Goal: Task Accomplishment & Management: Manage account settings

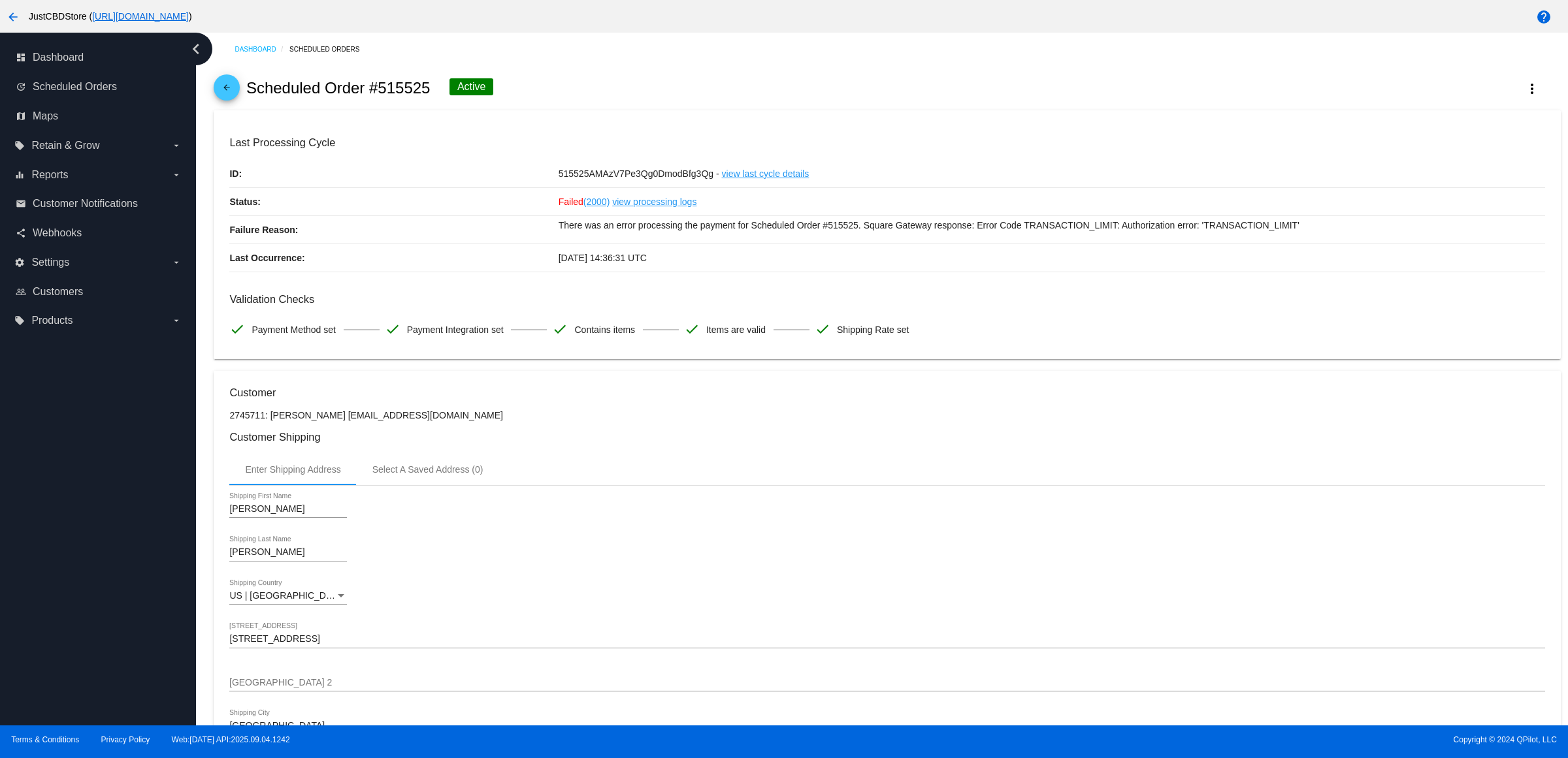
click at [230, 95] on mat-icon "arrow_back" at bounding box center [226, 90] width 16 height 16
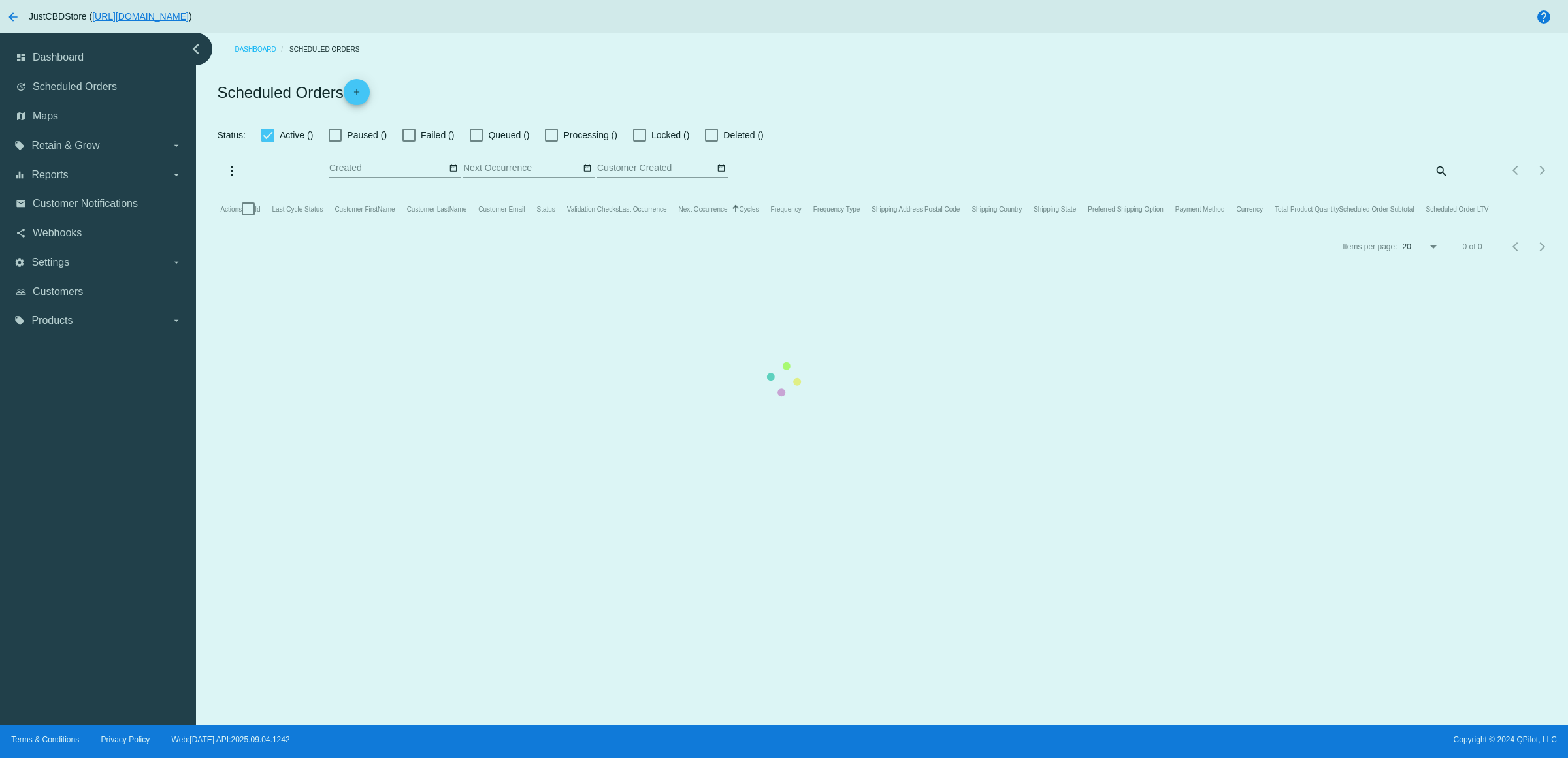
checkbox input "true"
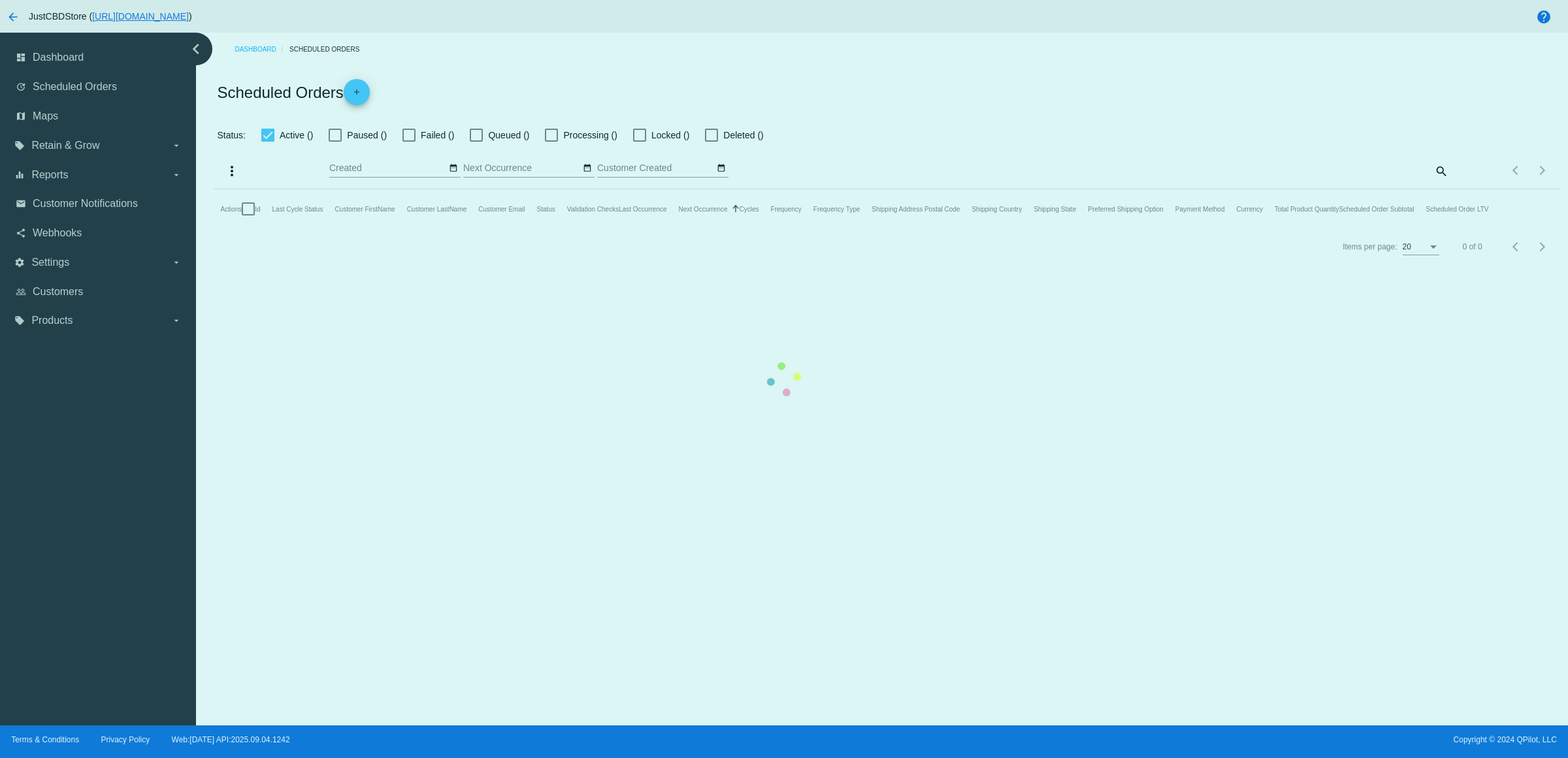
checkbox input "true"
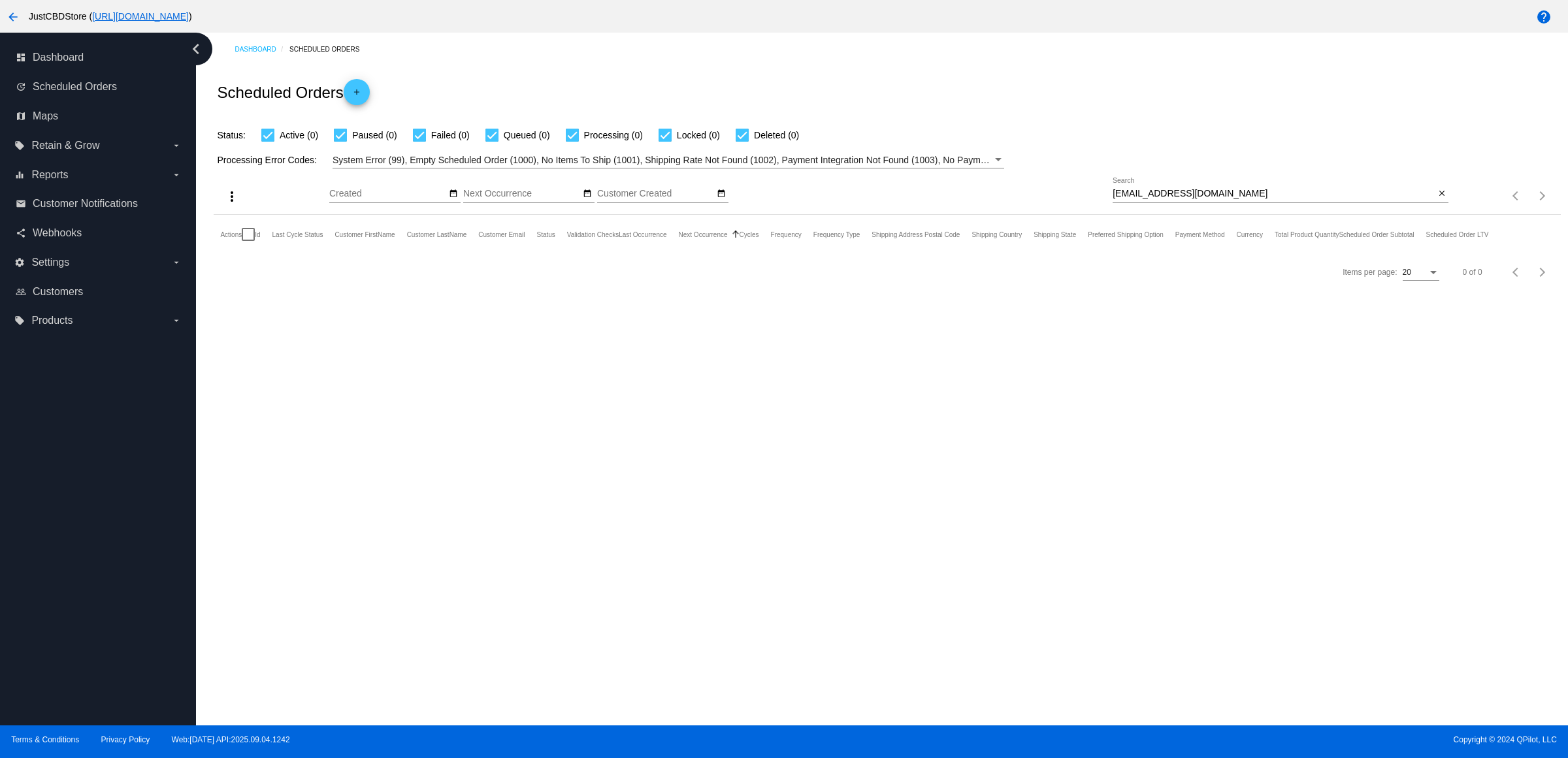
click at [1437, 199] on mat-icon "close" at bounding box center [1442, 194] width 9 height 11
click at [1436, 206] on mat-icon "search" at bounding box center [1440, 196] width 16 height 21
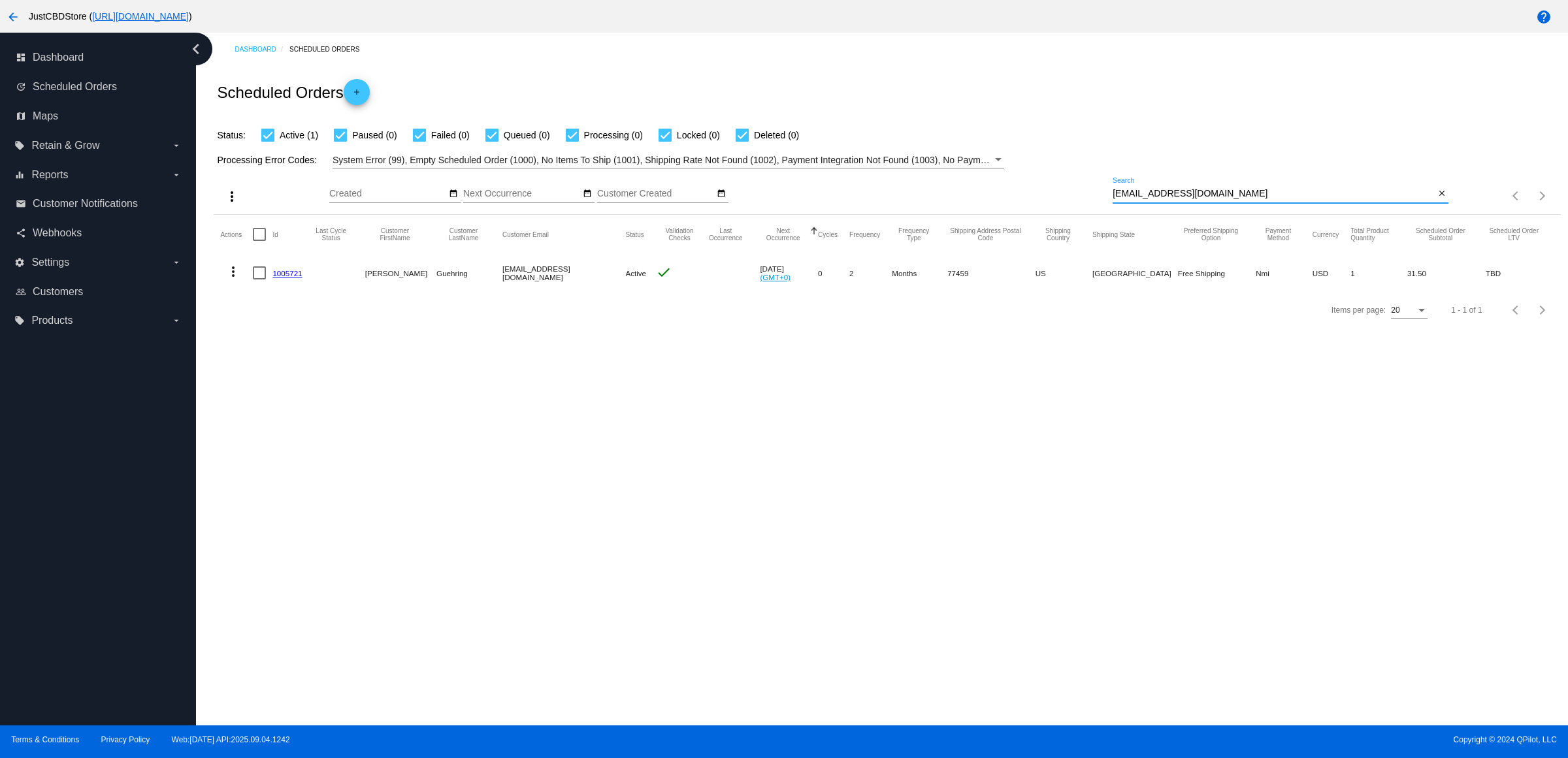
type input "[EMAIL_ADDRESS][DOMAIN_NAME]"
drag, startPoint x: 292, startPoint y: 292, endPoint x: 273, endPoint y: 292, distance: 19.0
click at [291, 292] on mat-cell "1005721" at bounding box center [290, 273] width 36 height 38
click at [287, 277] on link "1005721" at bounding box center [287, 273] width 30 height 8
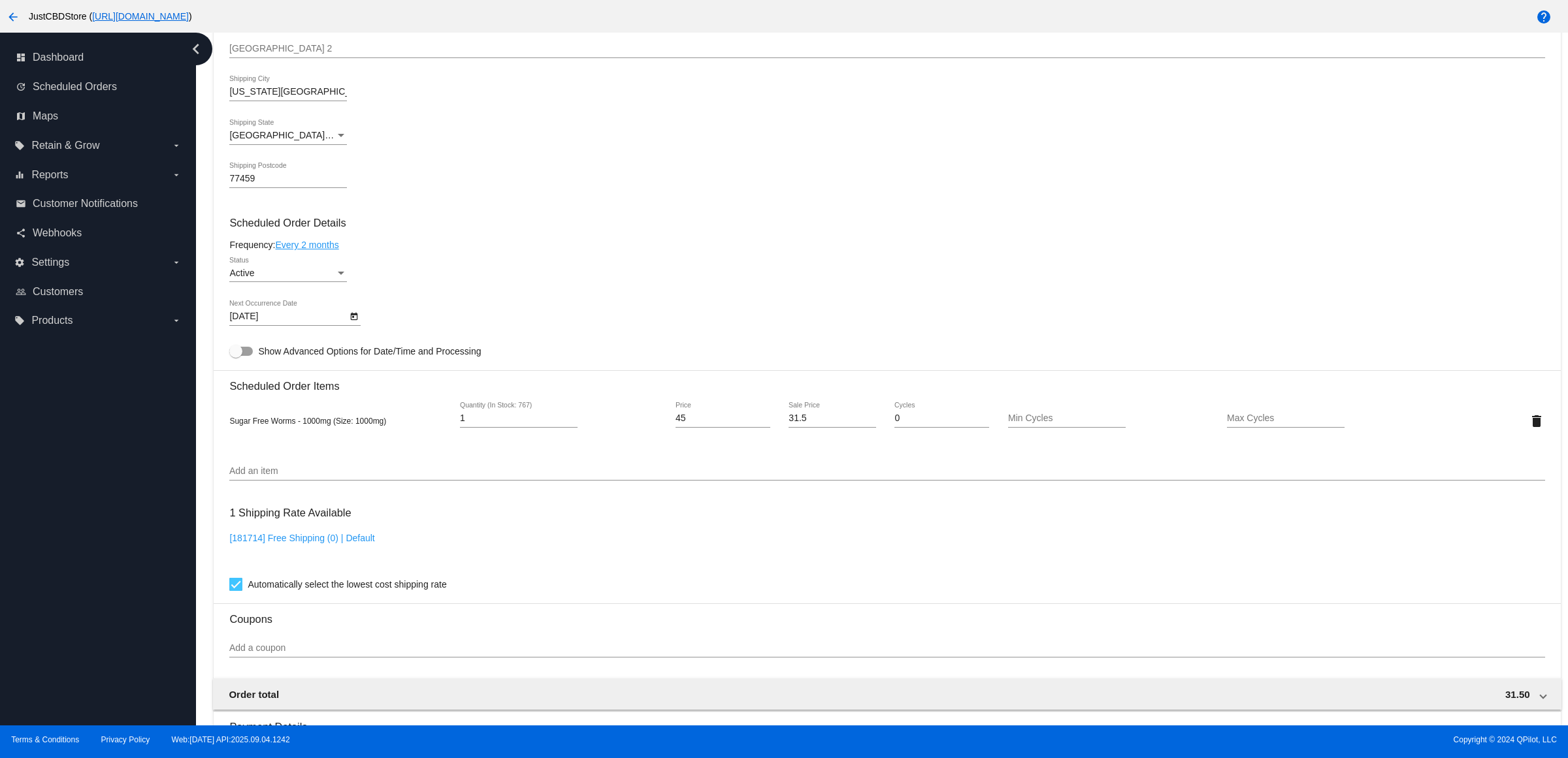
scroll to position [490, 0]
click at [333, 249] on link "Every 2 months" at bounding box center [306, 243] width 64 height 11
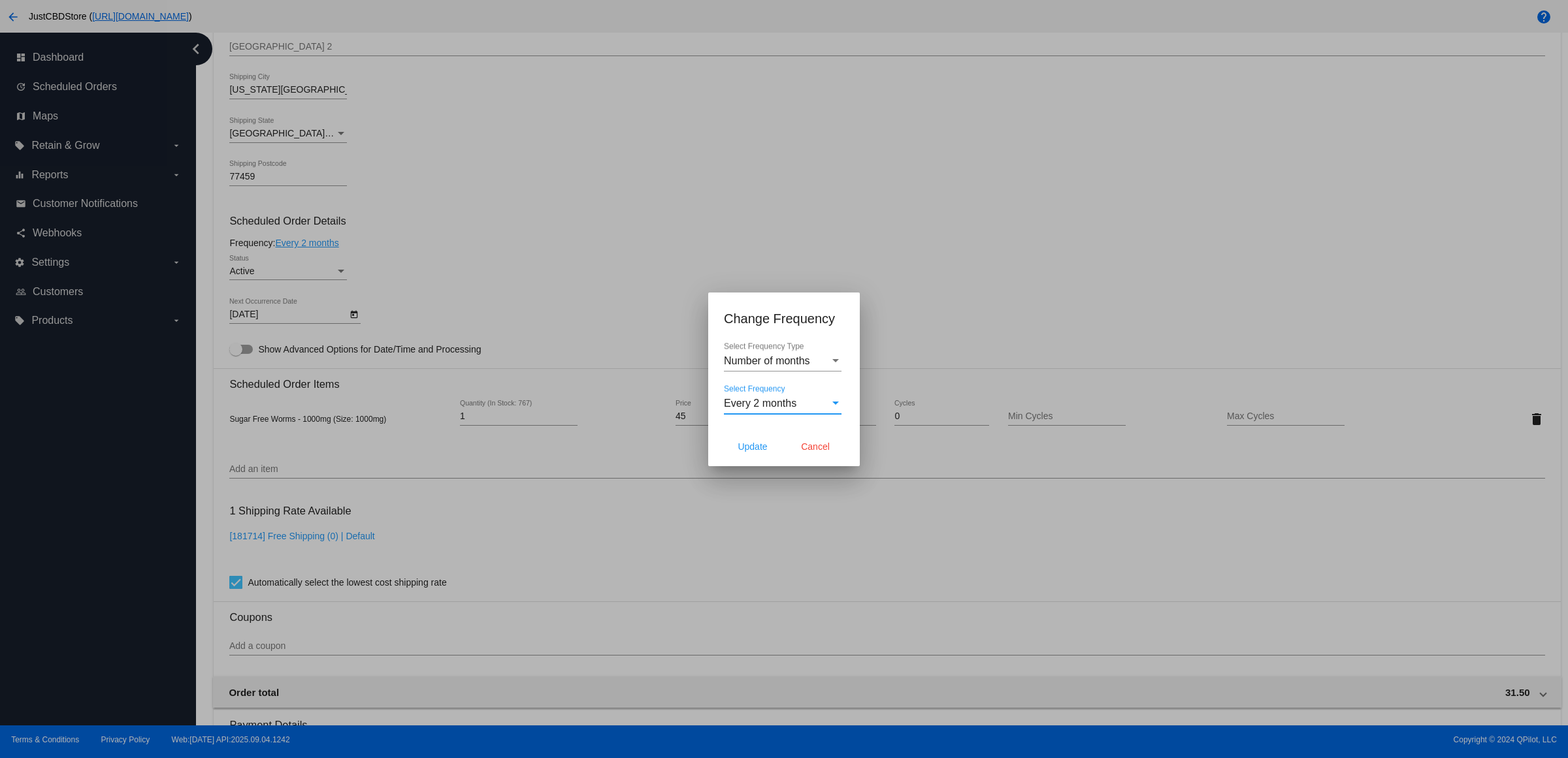
click at [796, 406] on span "Every 2 months" at bounding box center [760, 403] width 73 height 11
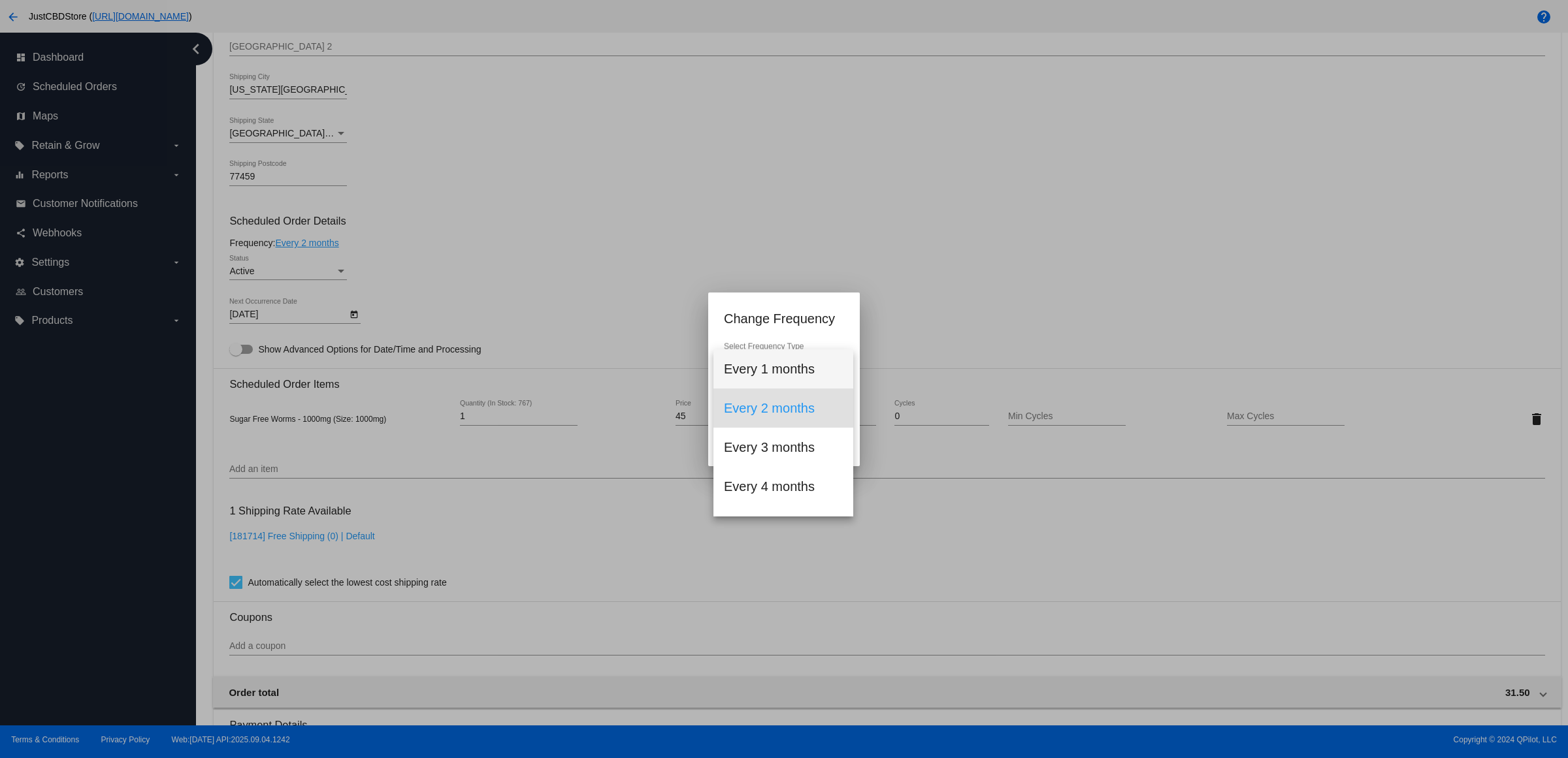
click at [808, 376] on span "Every 1 months" at bounding box center [783, 368] width 119 height 39
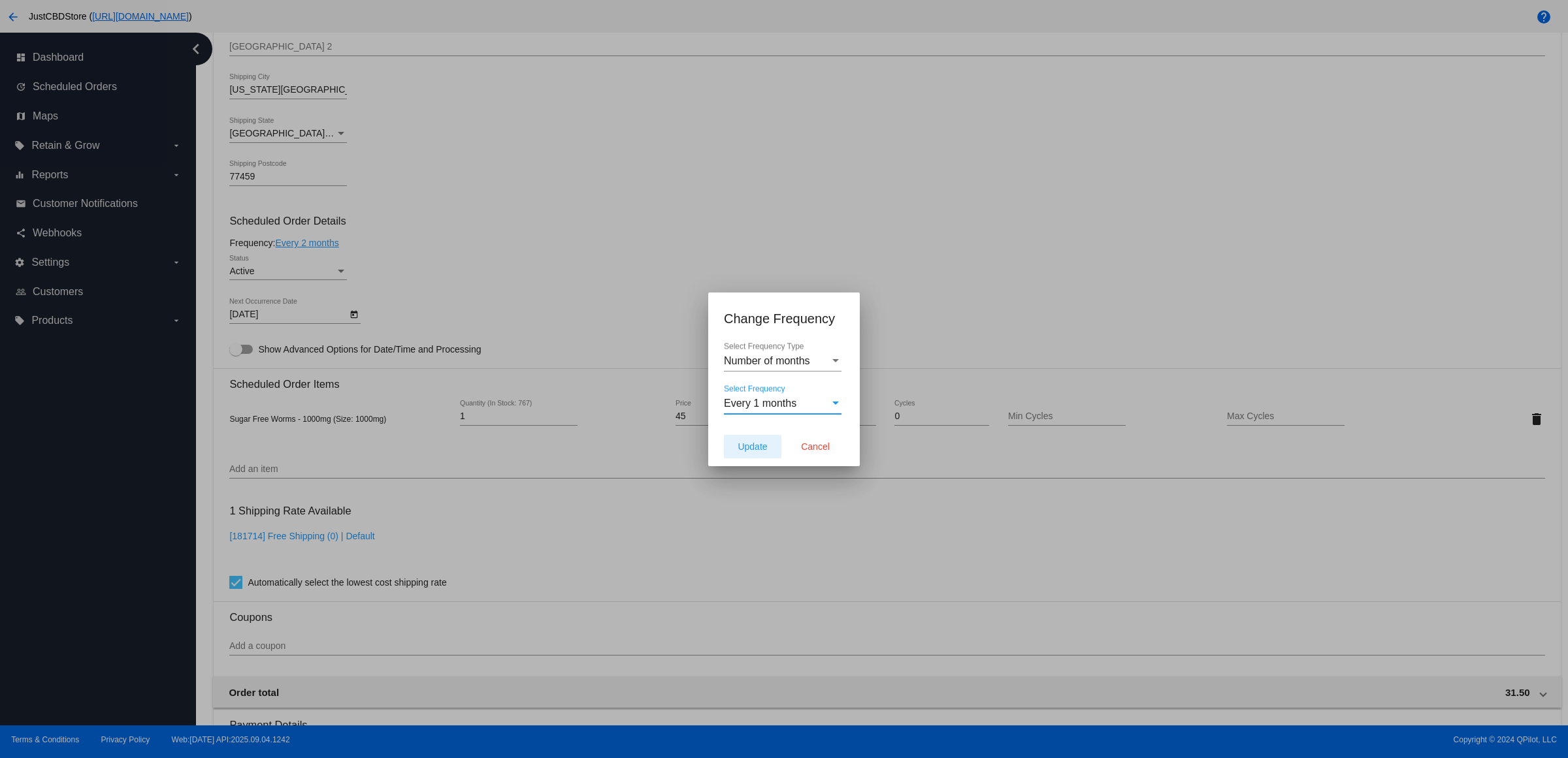
click at [753, 452] on span "Update" at bounding box center [753, 447] width 30 height 11
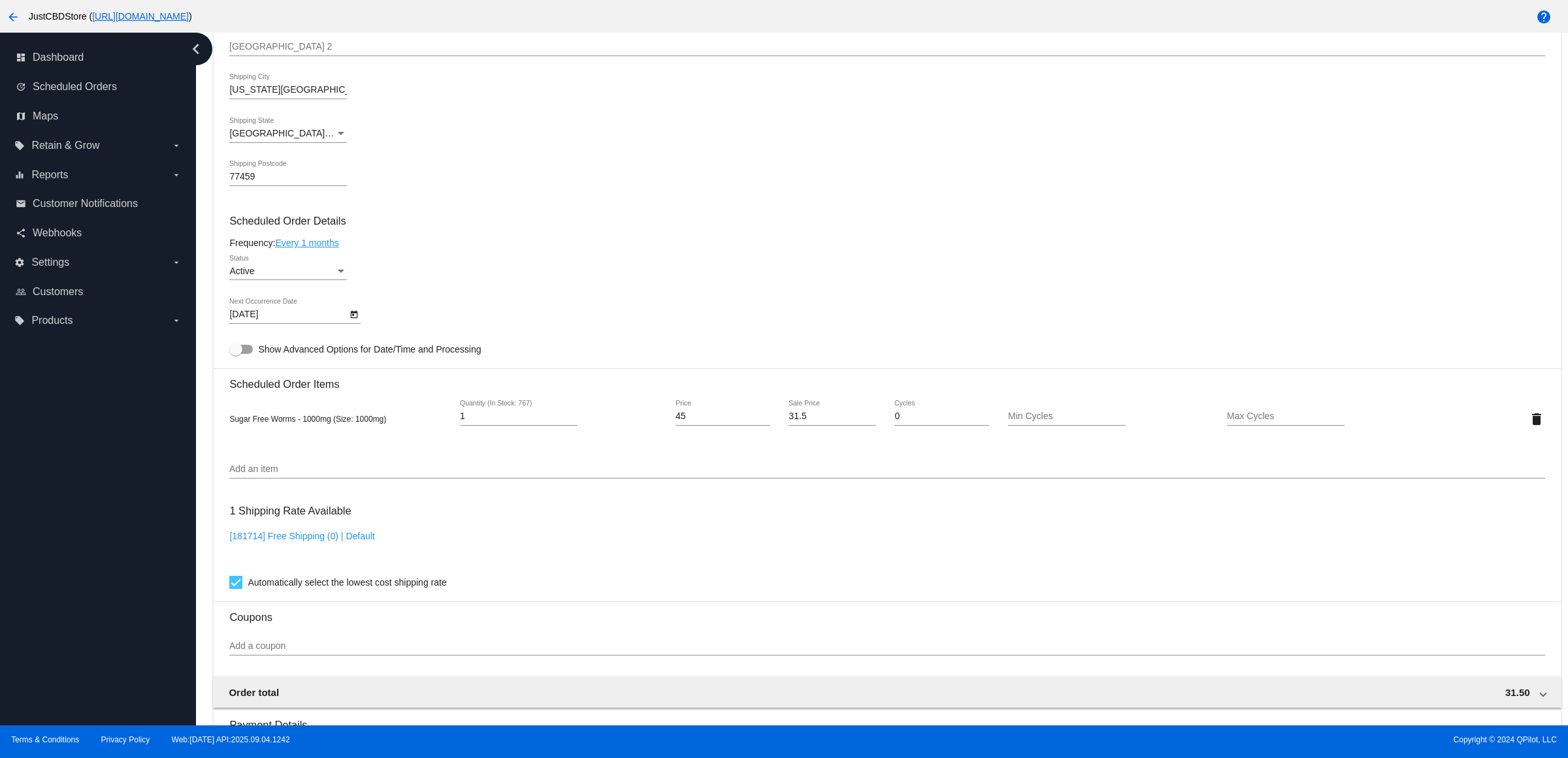
click at [356, 323] on icon "Open calendar" at bounding box center [354, 315] width 9 height 16
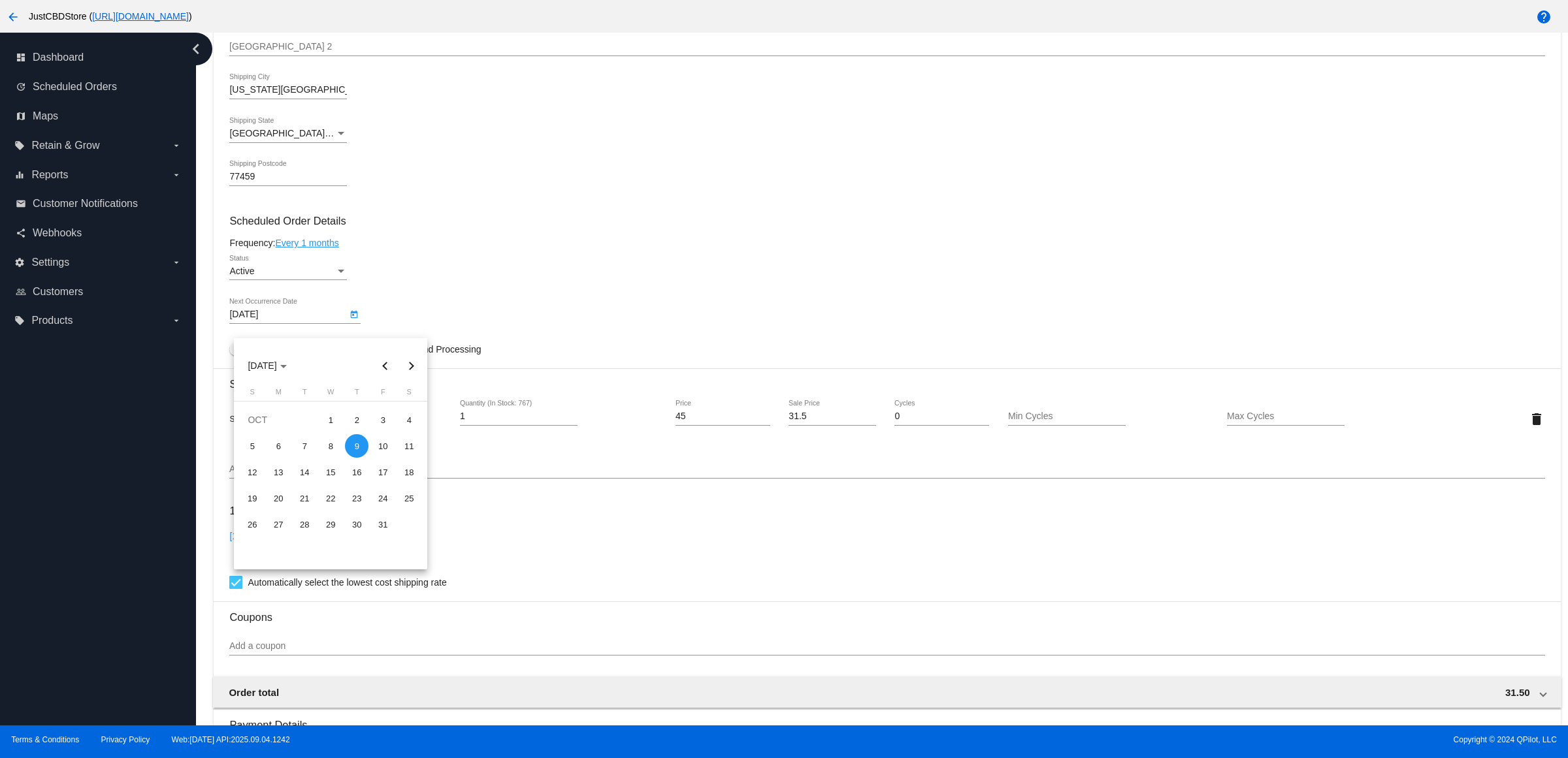
click at [436, 302] on div at bounding box center [784, 379] width 1568 height 758
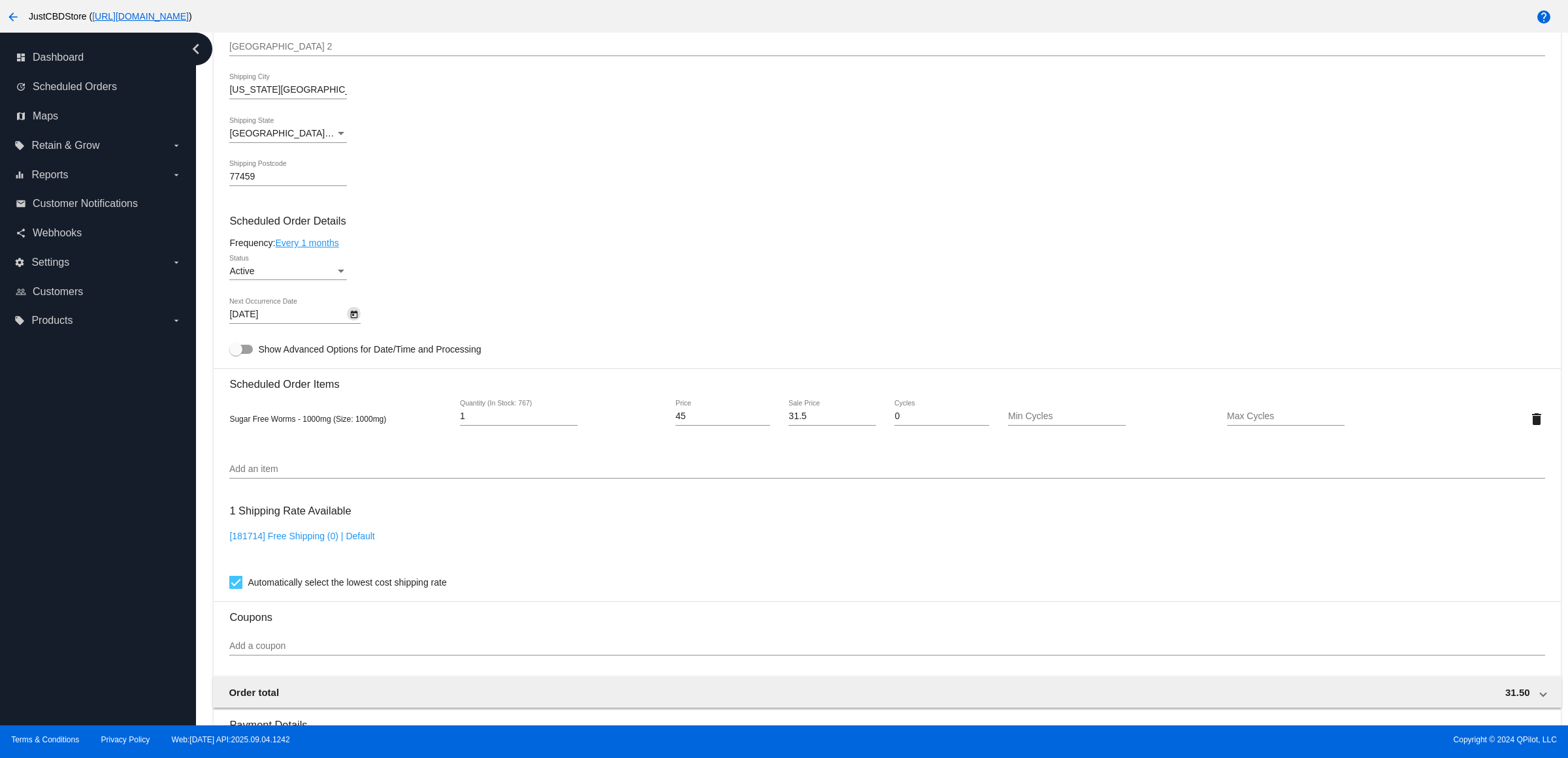
click at [524, 317] on div "10/9/2025 Next Occurrence Date" at bounding box center [887, 316] width 1315 height 37
click at [358, 319] on icon "Open calendar" at bounding box center [354, 314] width 7 height 7
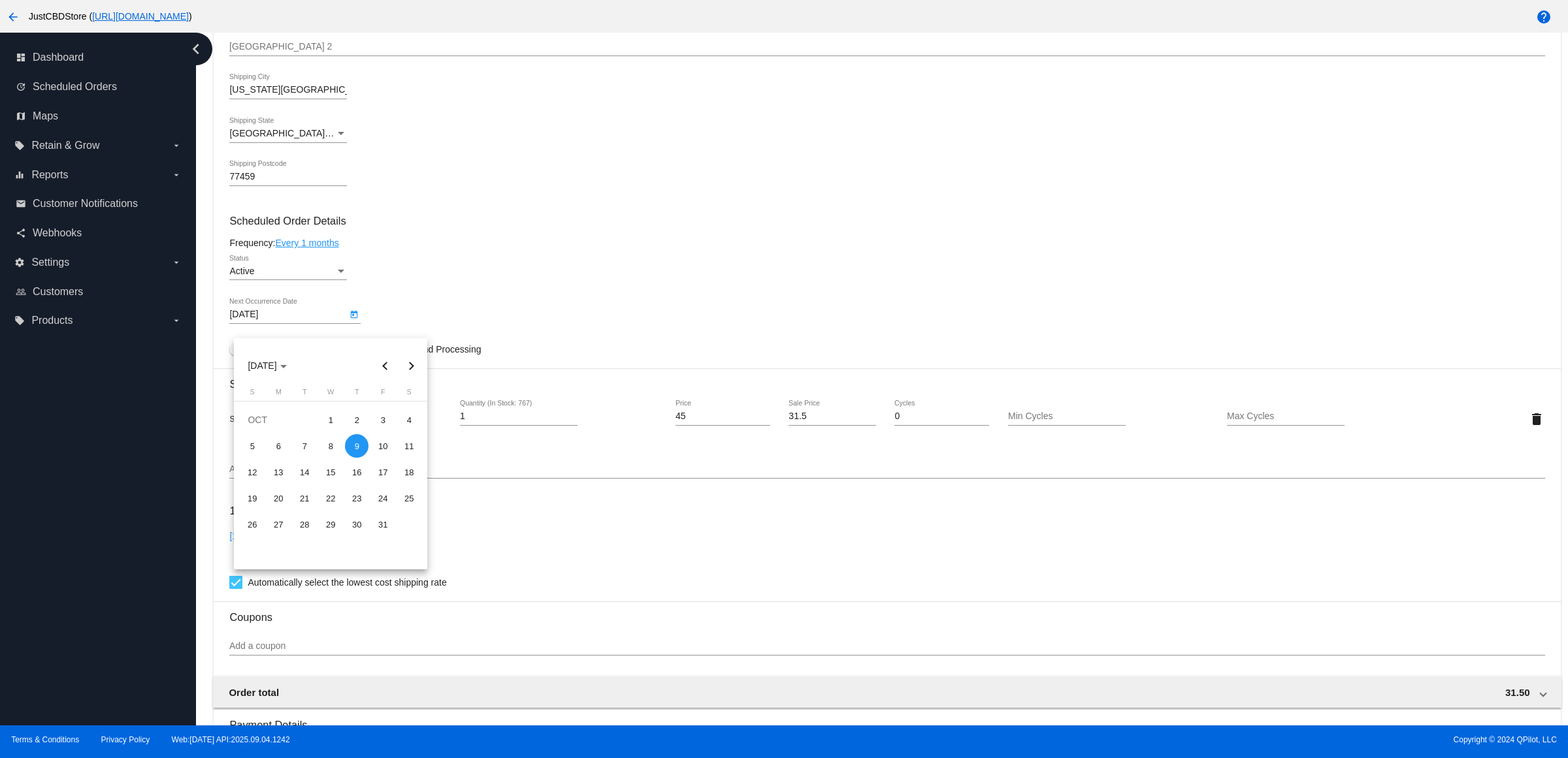
click at [408, 367] on button "Next month" at bounding box center [411, 366] width 26 height 26
click at [252, 472] on div "9" at bounding box center [252, 472] width 23 height 23
type input "11/9/2025"
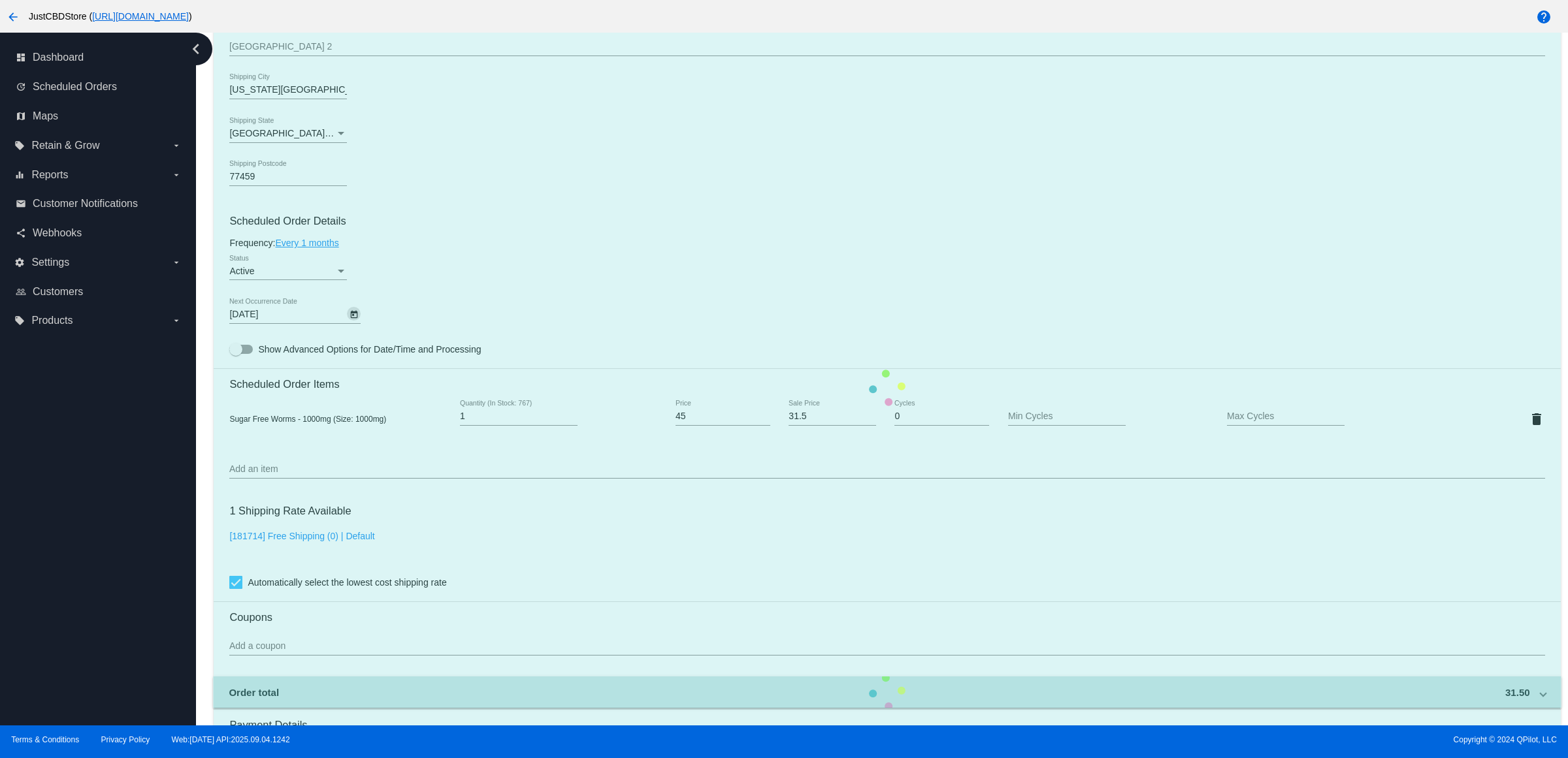
click at [539, 274] on mat-card "Customer 6987409: Monica Guehring indigo_8@yahoo.com Customer Shipping Enter Sh…" at bounding box center [887, 389] width 1347 height 1306
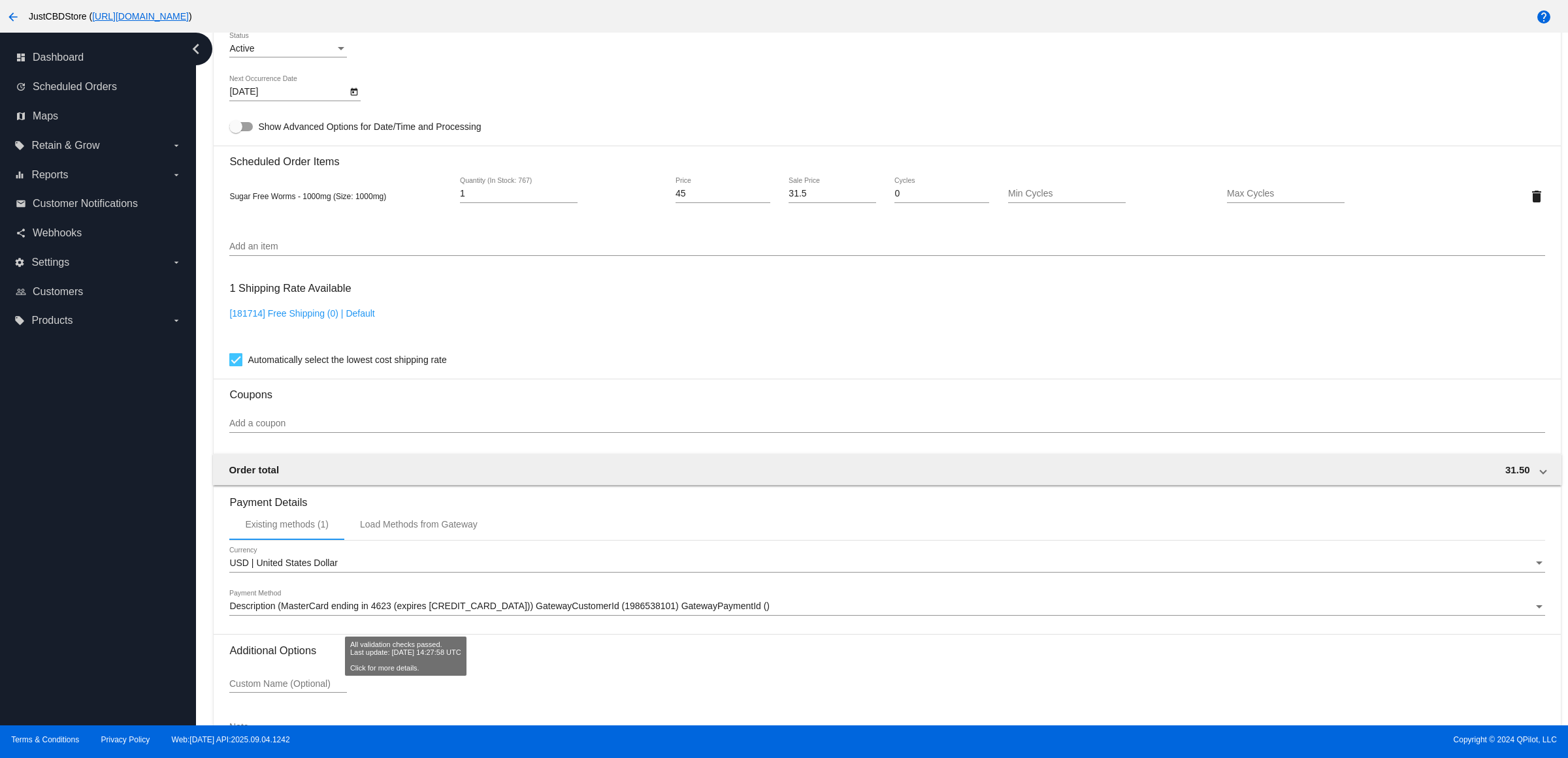
scroll to position [820, 0]
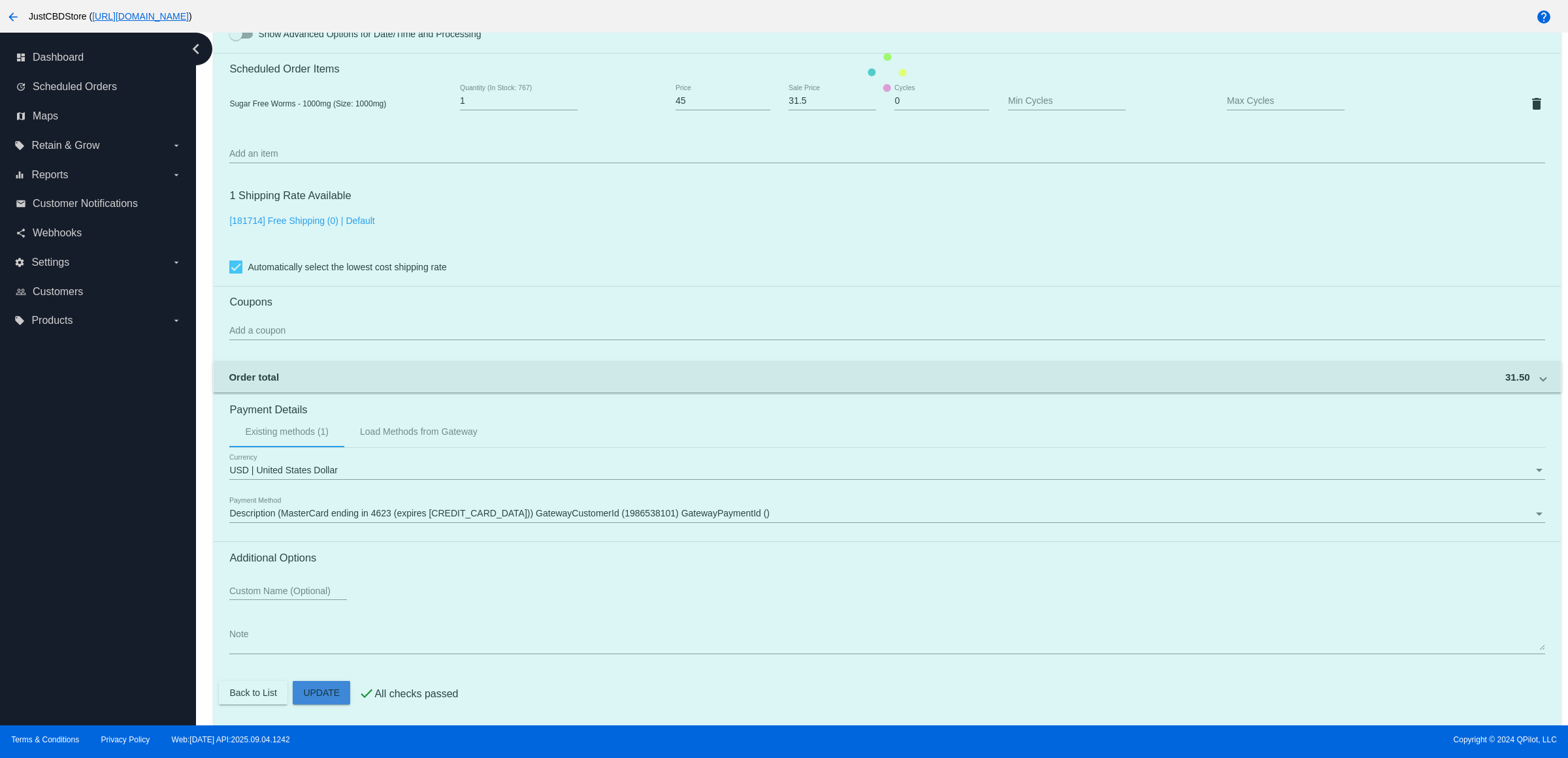
click at [344, 691] on mat-card "Customer 6987409: Monica Guehring indigo_8@yahoo.com Customer Shipping Enter Sh…" at bounding box center [887, 73] width 1347 height 1306
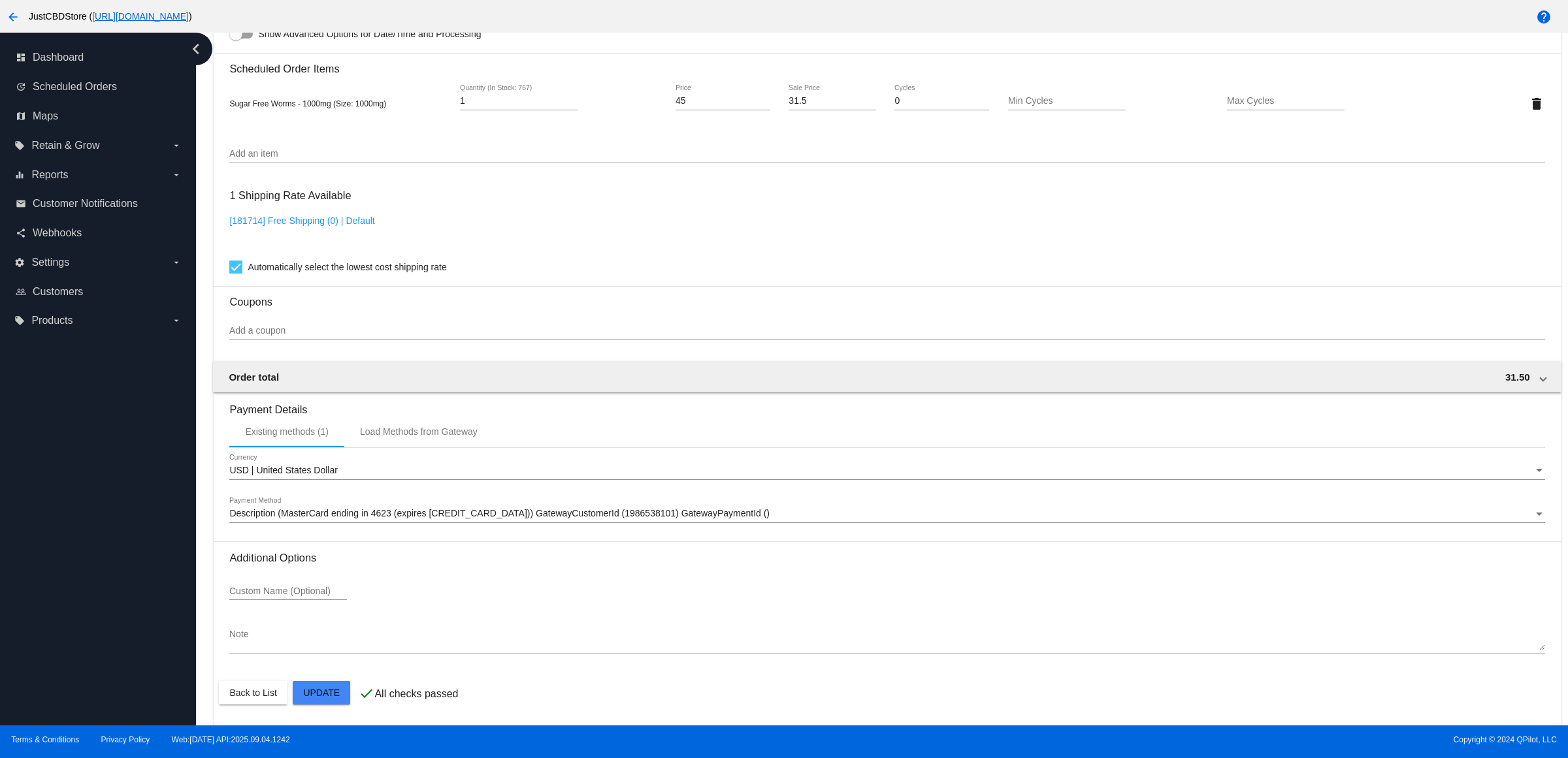
click at [329, 694] on mat-card "Customer 6987409: Monica Guehring indigo_8@yahoo.com Customer Shipping Enter Sh…" at bounding box center [887, 73] width 1347 height 1306
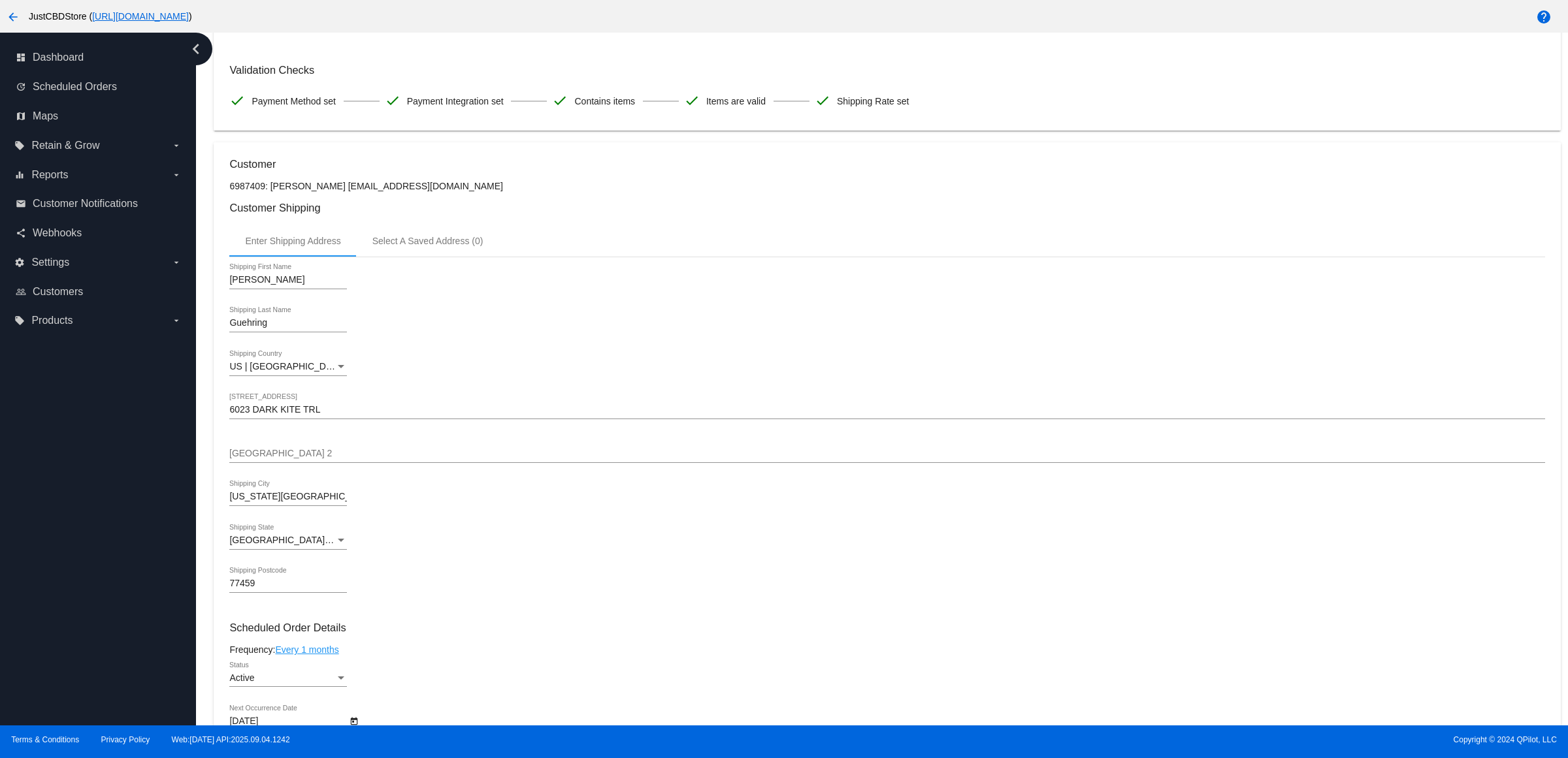
scroll to position [0, 0]
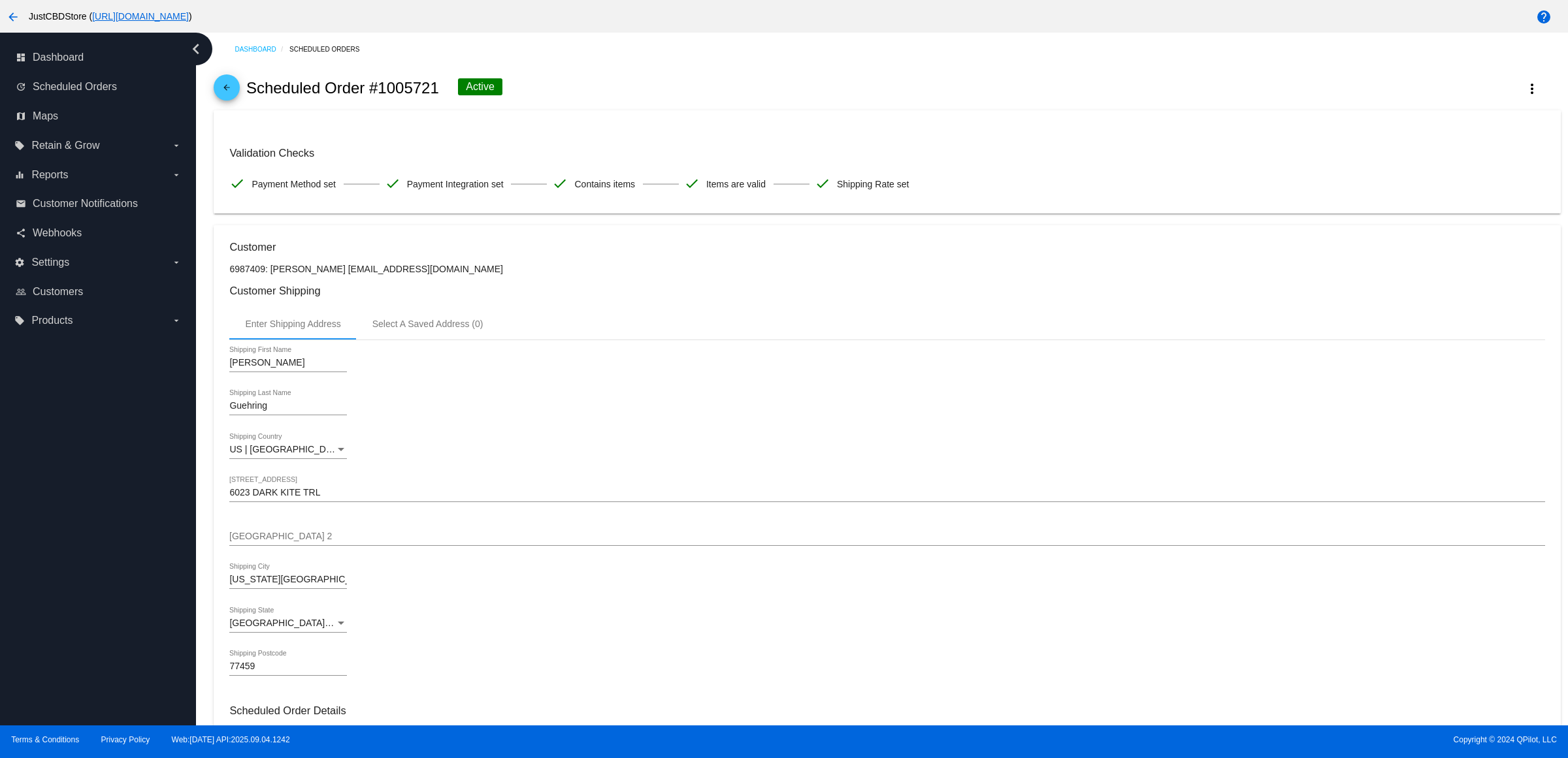
drag, startPoint x: 207, startPoint y: 78, endPoint x: 235, endPoint y: 93, distance: 31.8
click at [209, 83] on div "Dashboard Scheduled Orders arrow_back Scheduled Order #1005721 Active more_vert…" at bounding box center [881, 379] width 1372 height 693
click at [235, 93] on mat-icon "arrow_back" at bounding box center [226, 90] width 16 height 16
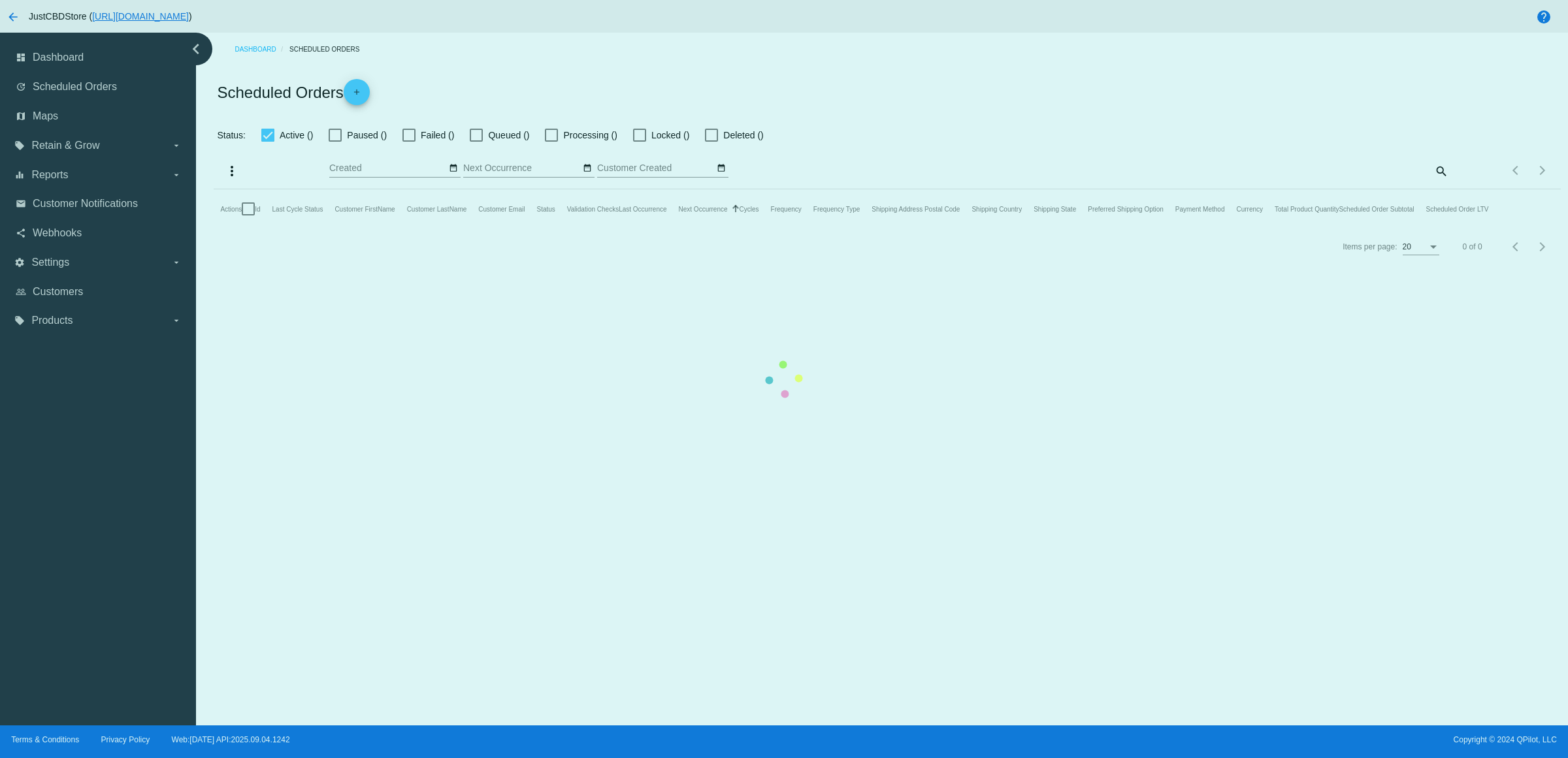
checkbox input "true"
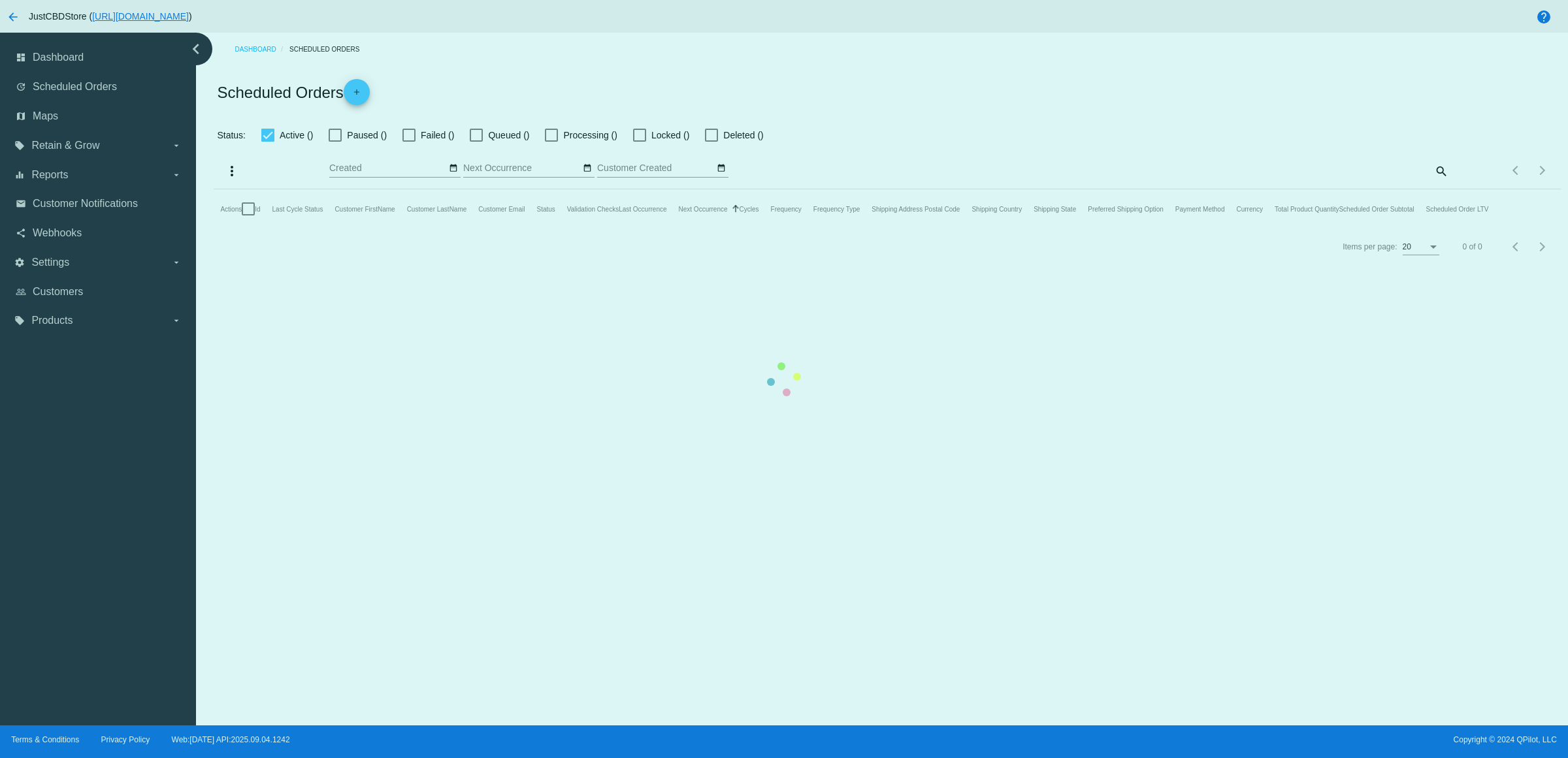
checkbox input "true"
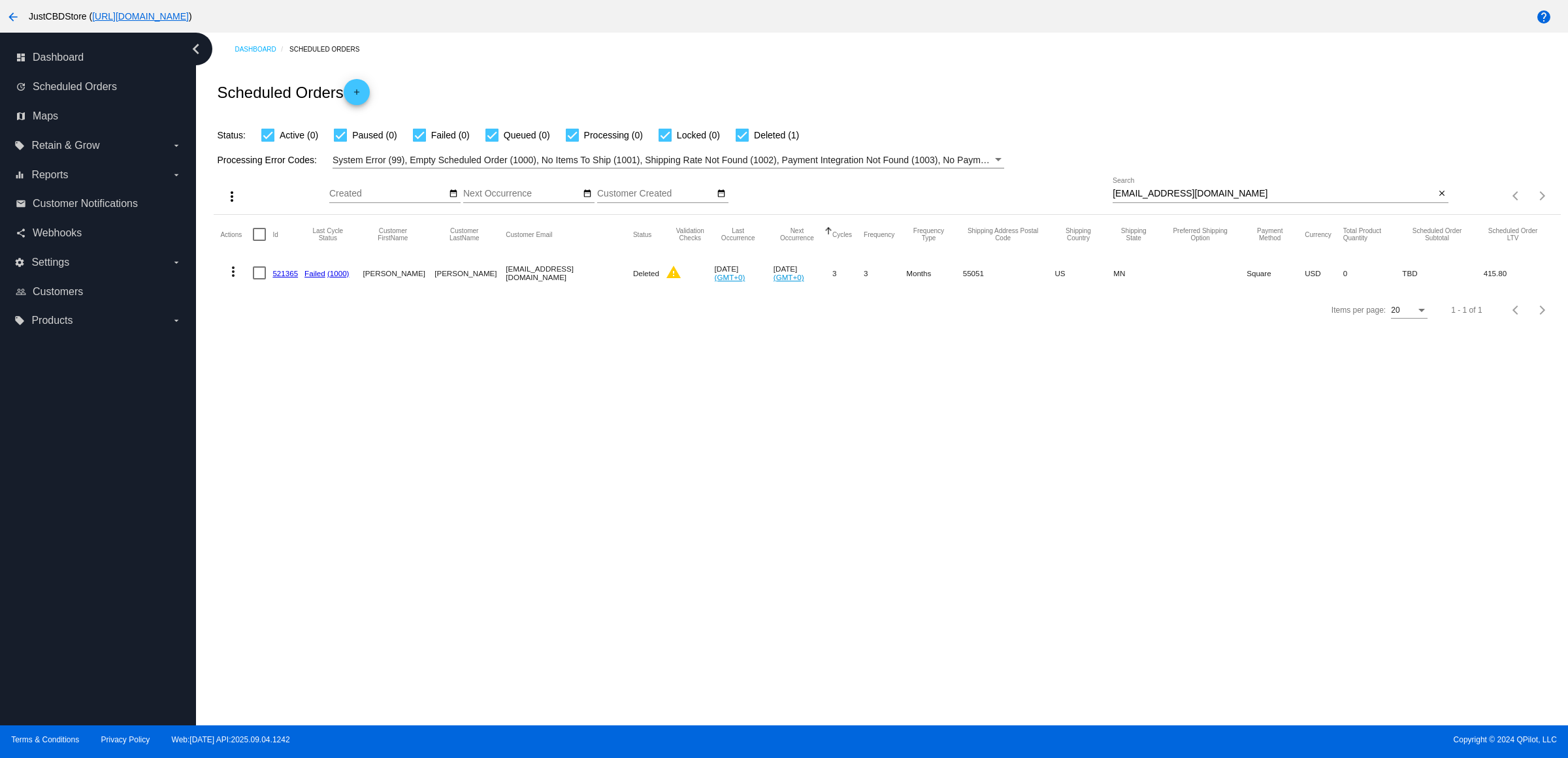
click at [1438, 199] on mat-icon "close" at bounding box center [1442, 194] width 9 height 11
click at [1438, 206] on mat-icon "search" at bounding box center [1440, 196] width 16 height 21
click at [1437, 199] on input "Search" at bounding box center [1281, 194] width 336 height 11
type input "[EMAIL_ADDRESS][DOMAIN_NAME]"
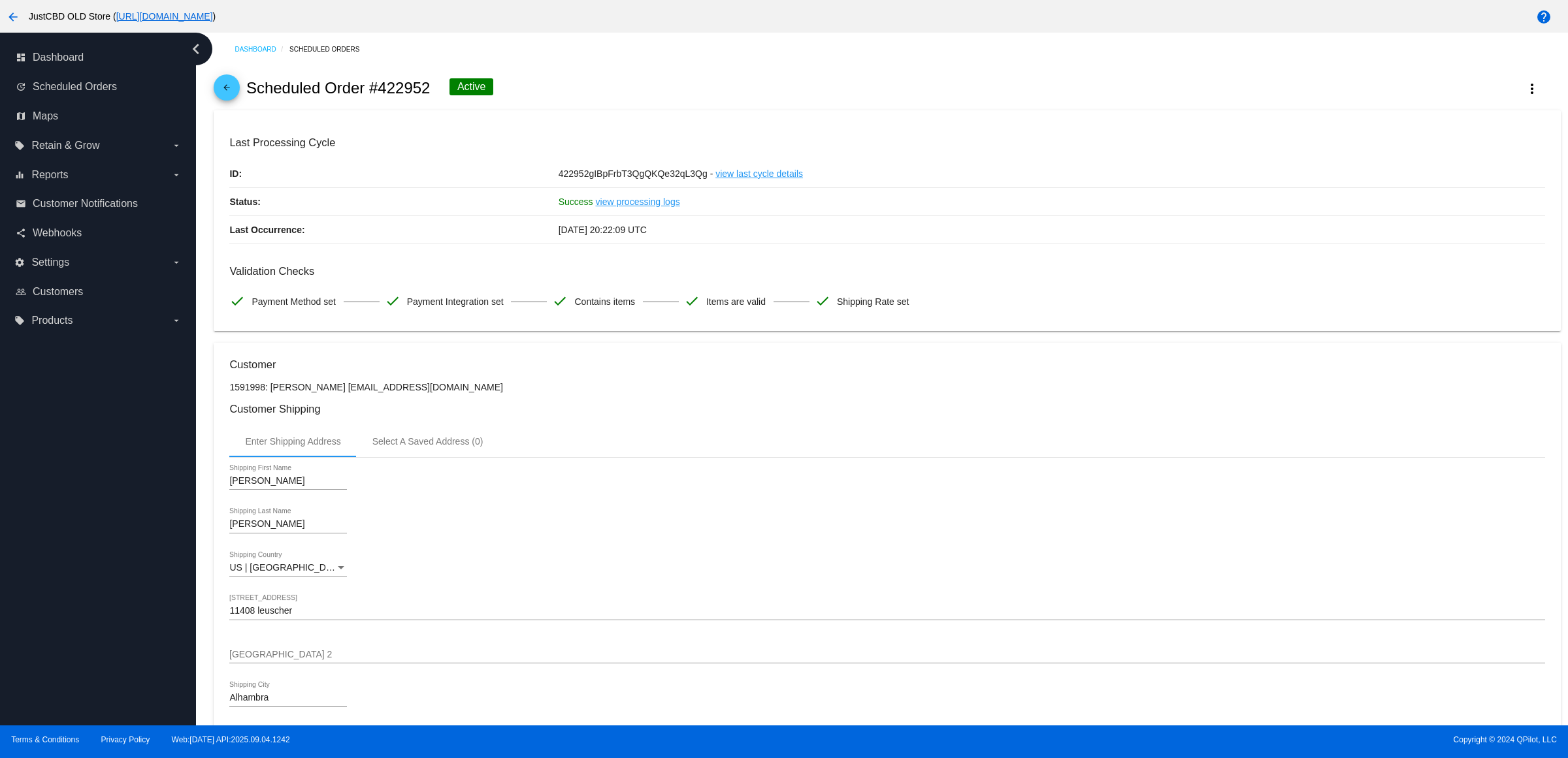
click at [233, 95] on mat-icon "arrow_back" at bounding box center [226, 90] width 16 height 16
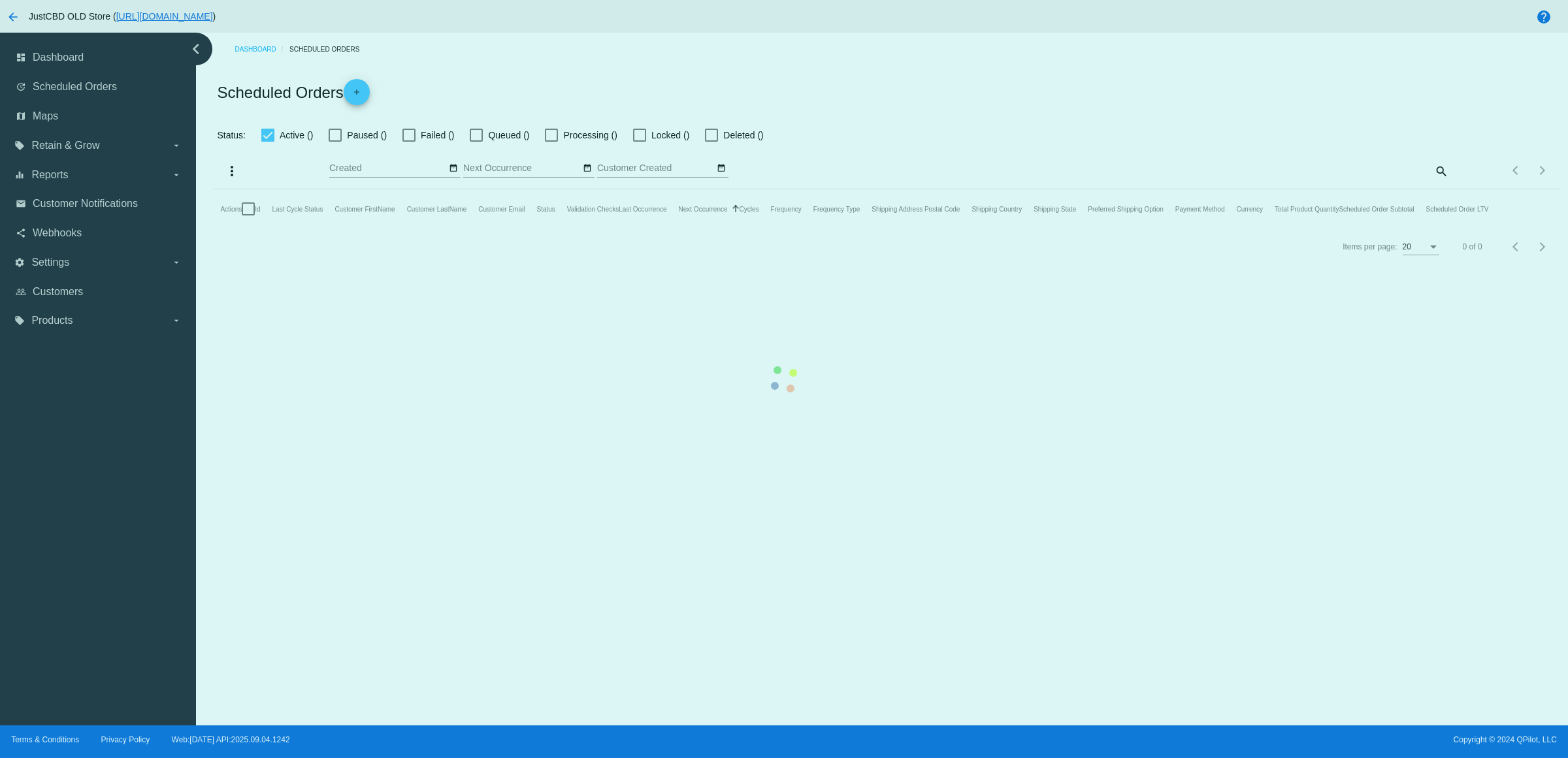
checkbox input "true"
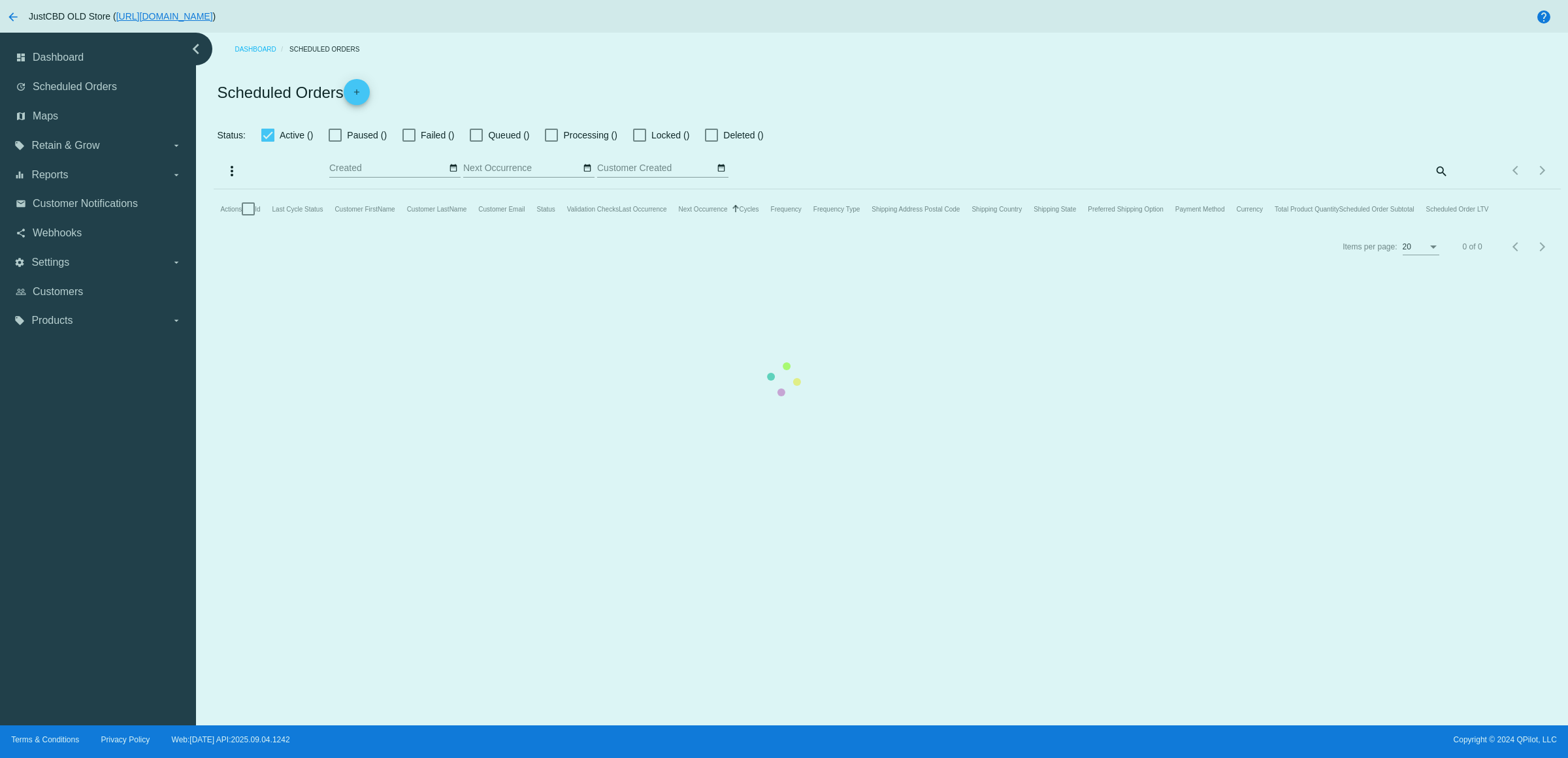
checkbox input "true"
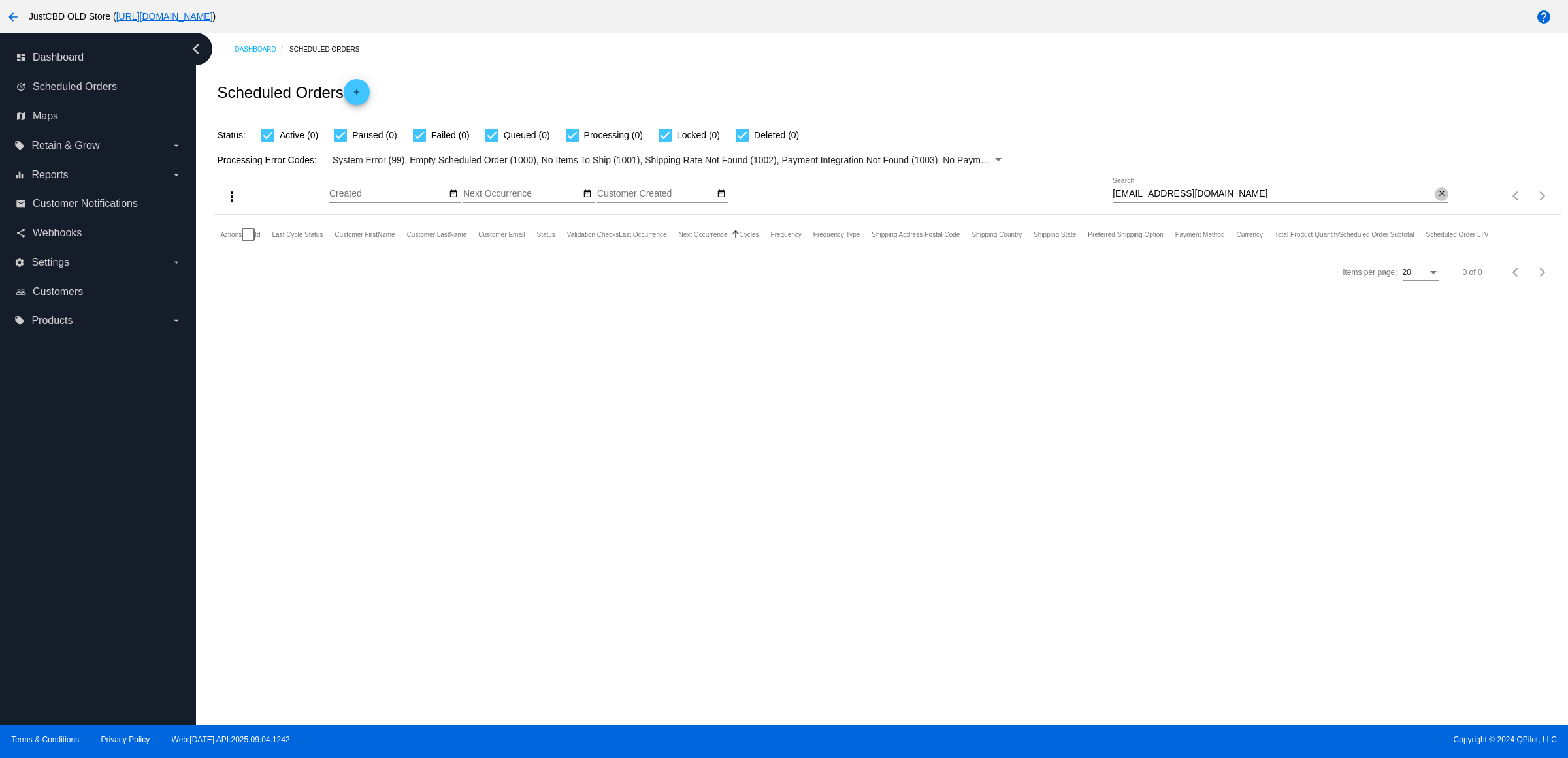
click at [1437, 199] on mat-icon "close" at bounding box center [1442, 194] width 9 height 11
click at [1437, 206] on mat-icon "search" at bounding box center [1440, 196] width 16 height 21
click at [1272, 199] on input "Search" at bounding box center [1281, 194] width 336 height 11
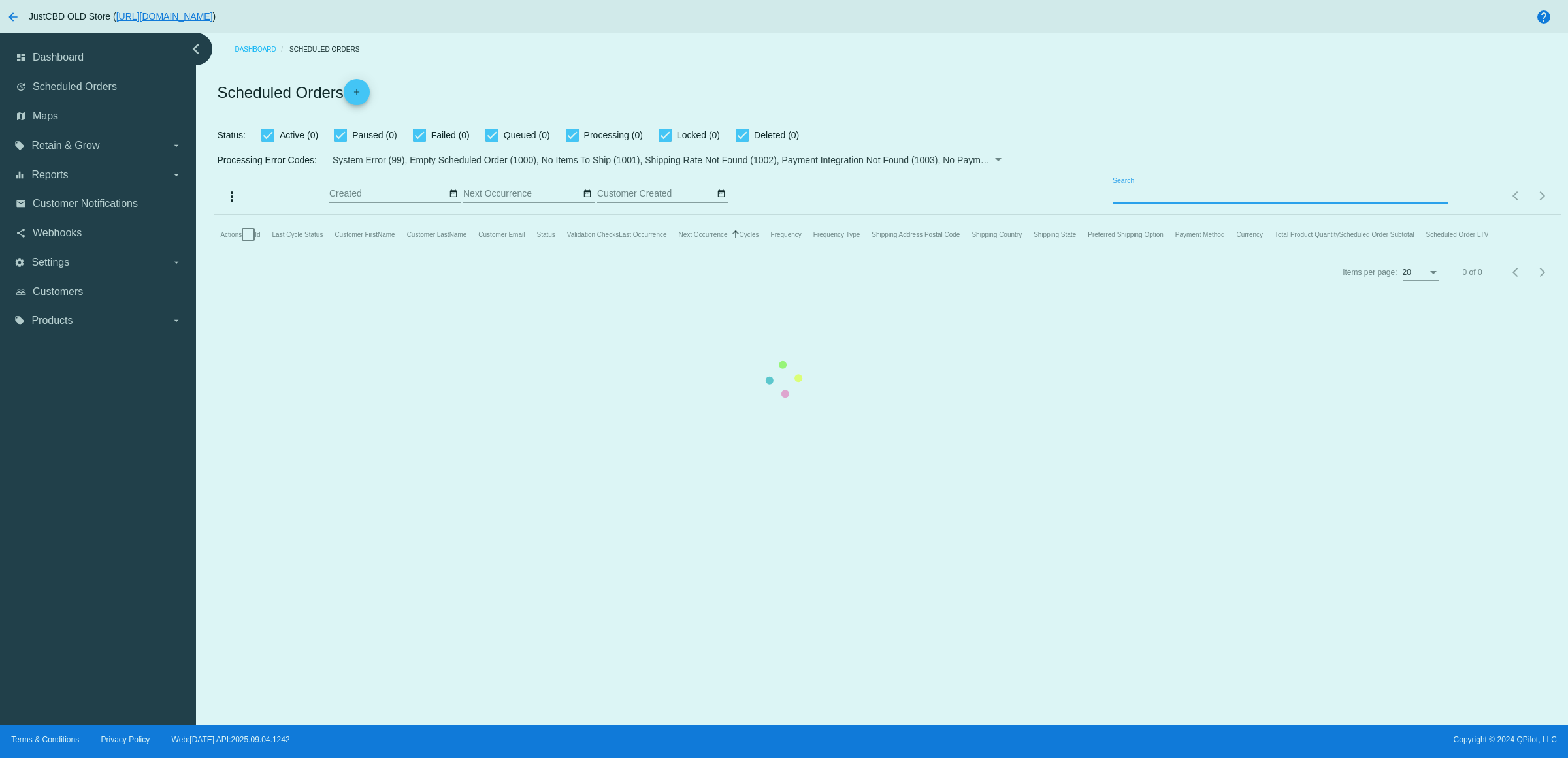
paste input "[EMAIL_ADDRESS][DOMAIN_NAME]"
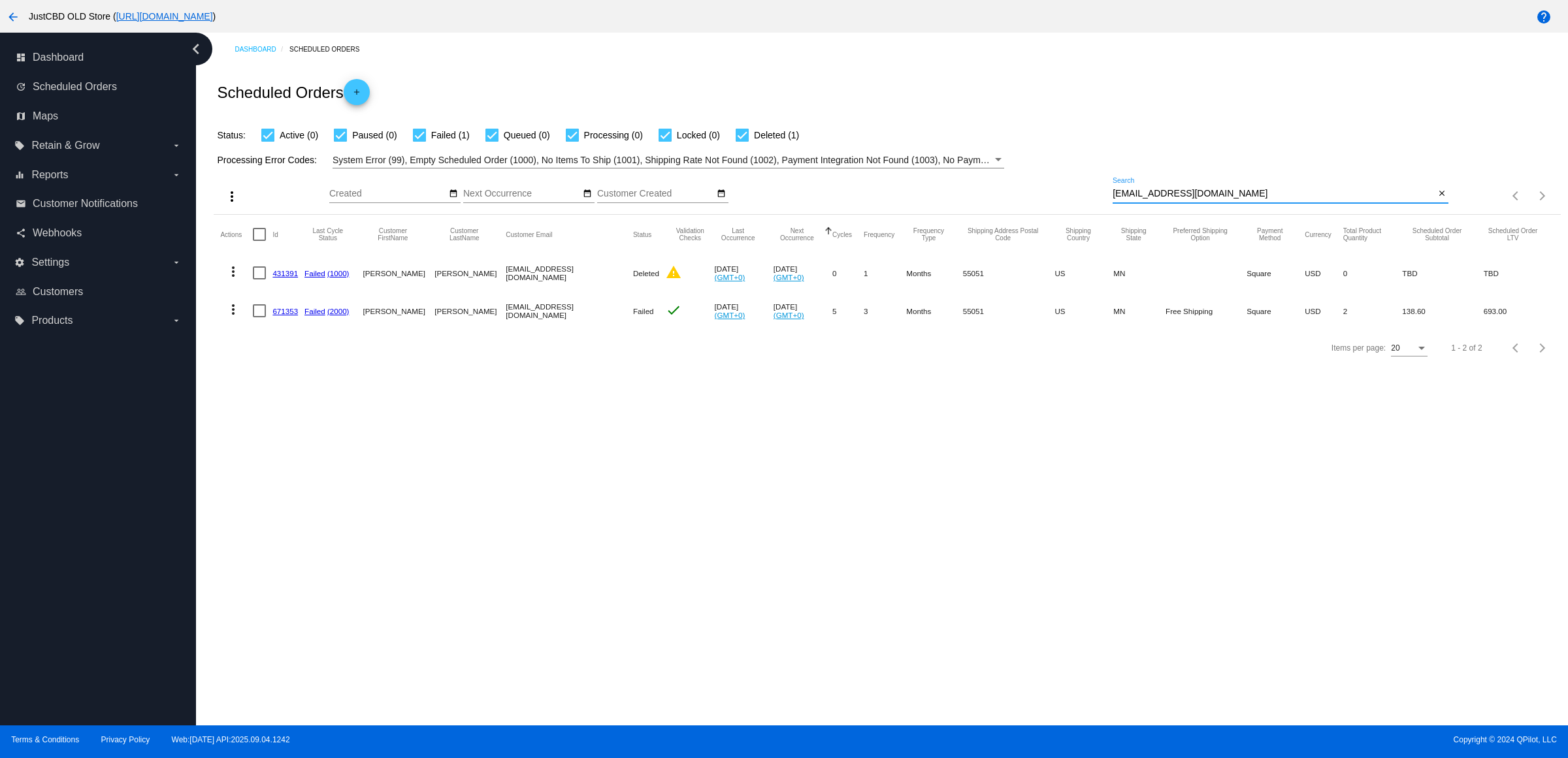
type input "[EMAIL_ADDRESS][DOMAIN_NAME]"
click at [281, 315] on link "671353" at bounding box center [285, 311] width 26 height 8
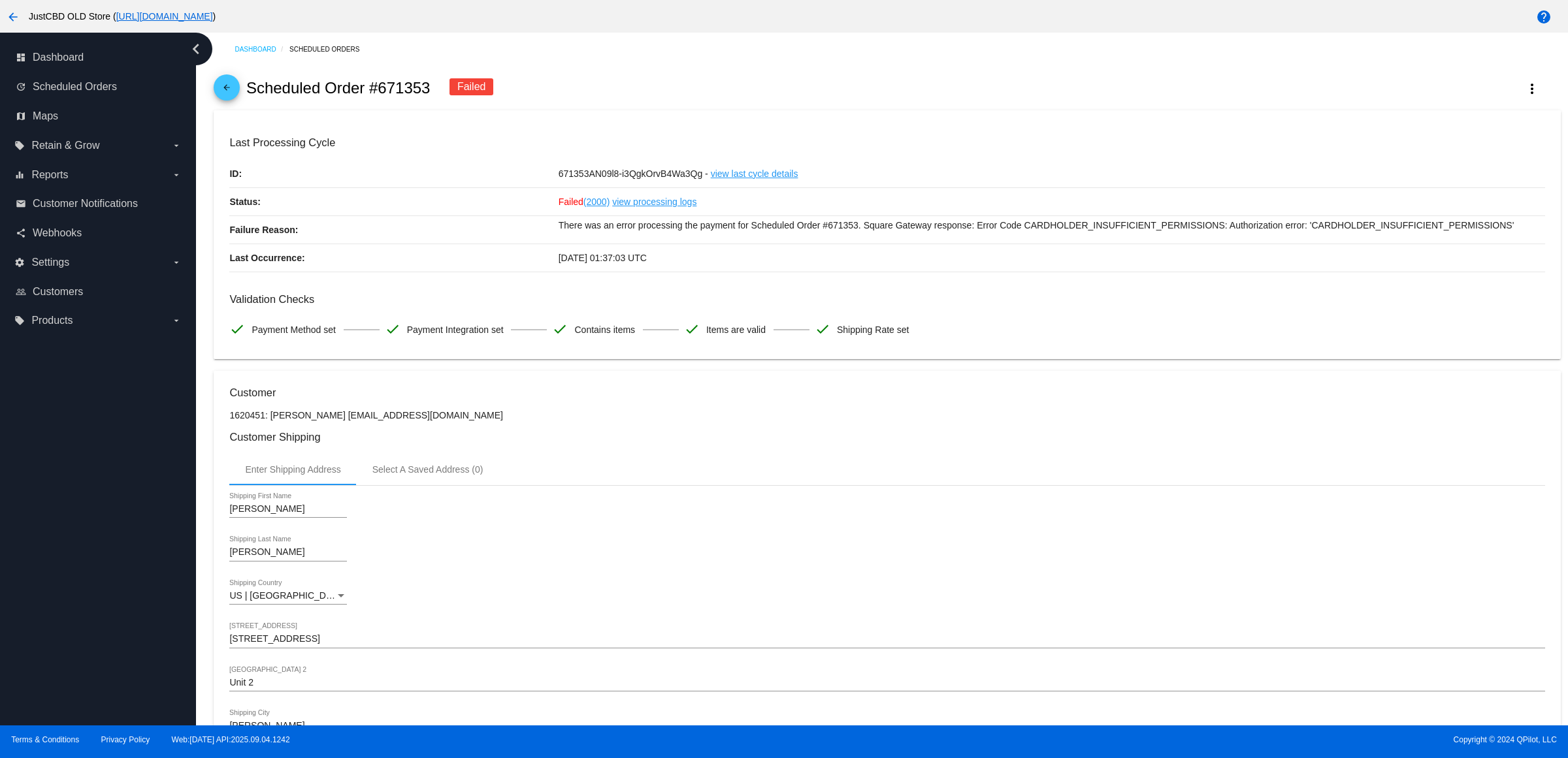
click at [240, 101] on link "arrow_back" at bounding box center [227, 88] width 26 height 26
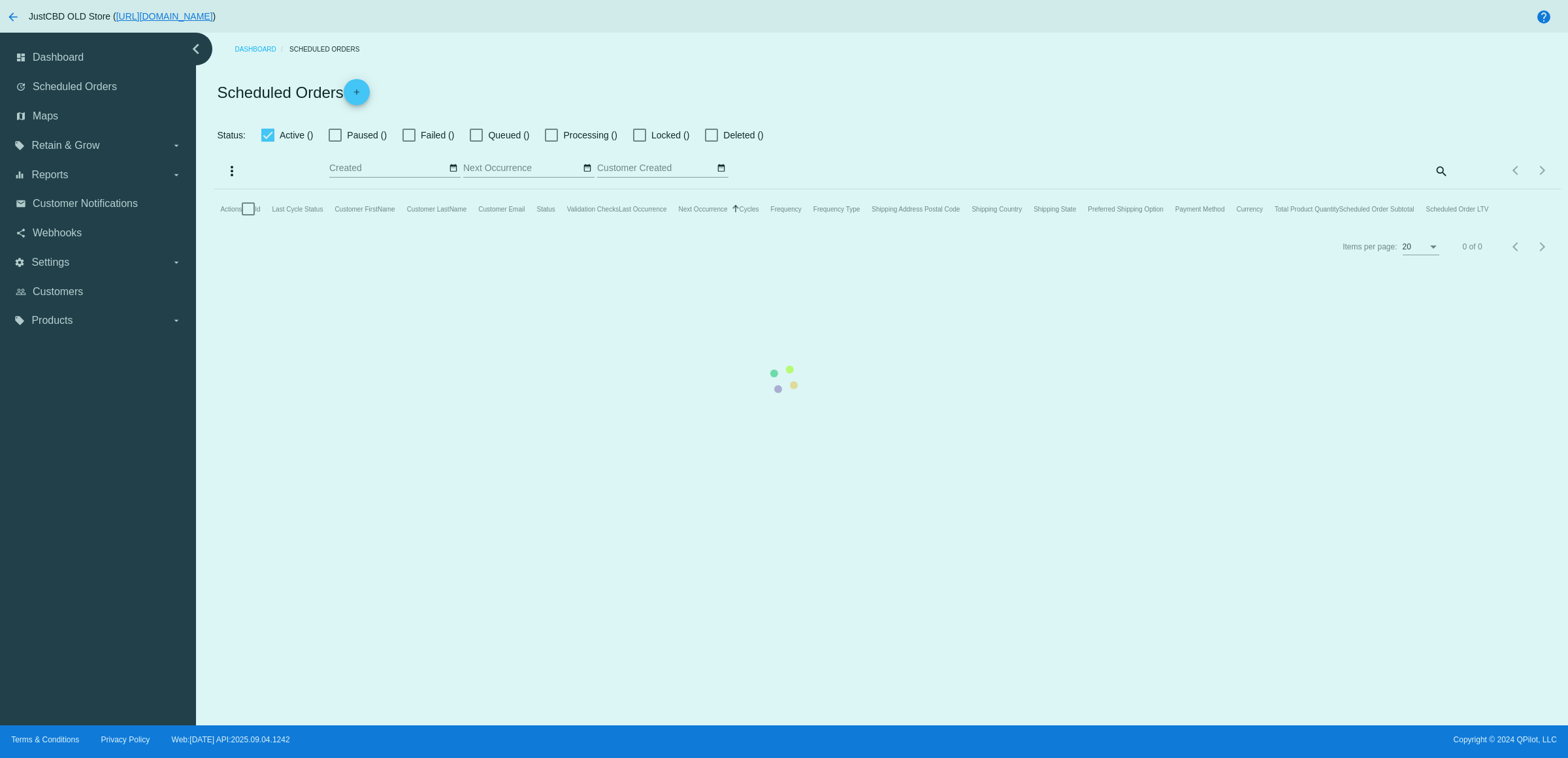
checkbox input "true"
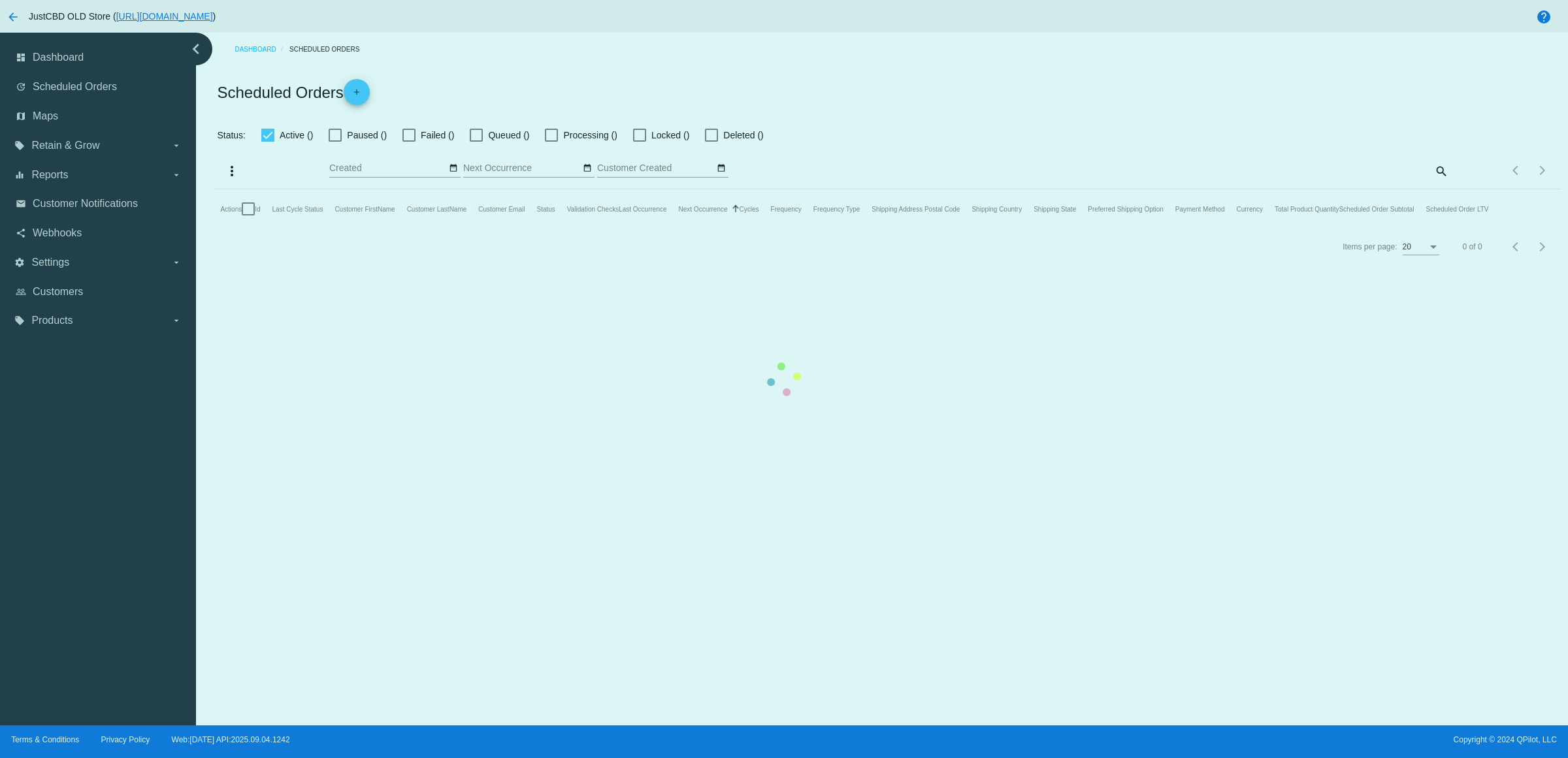
checkbox input "true"
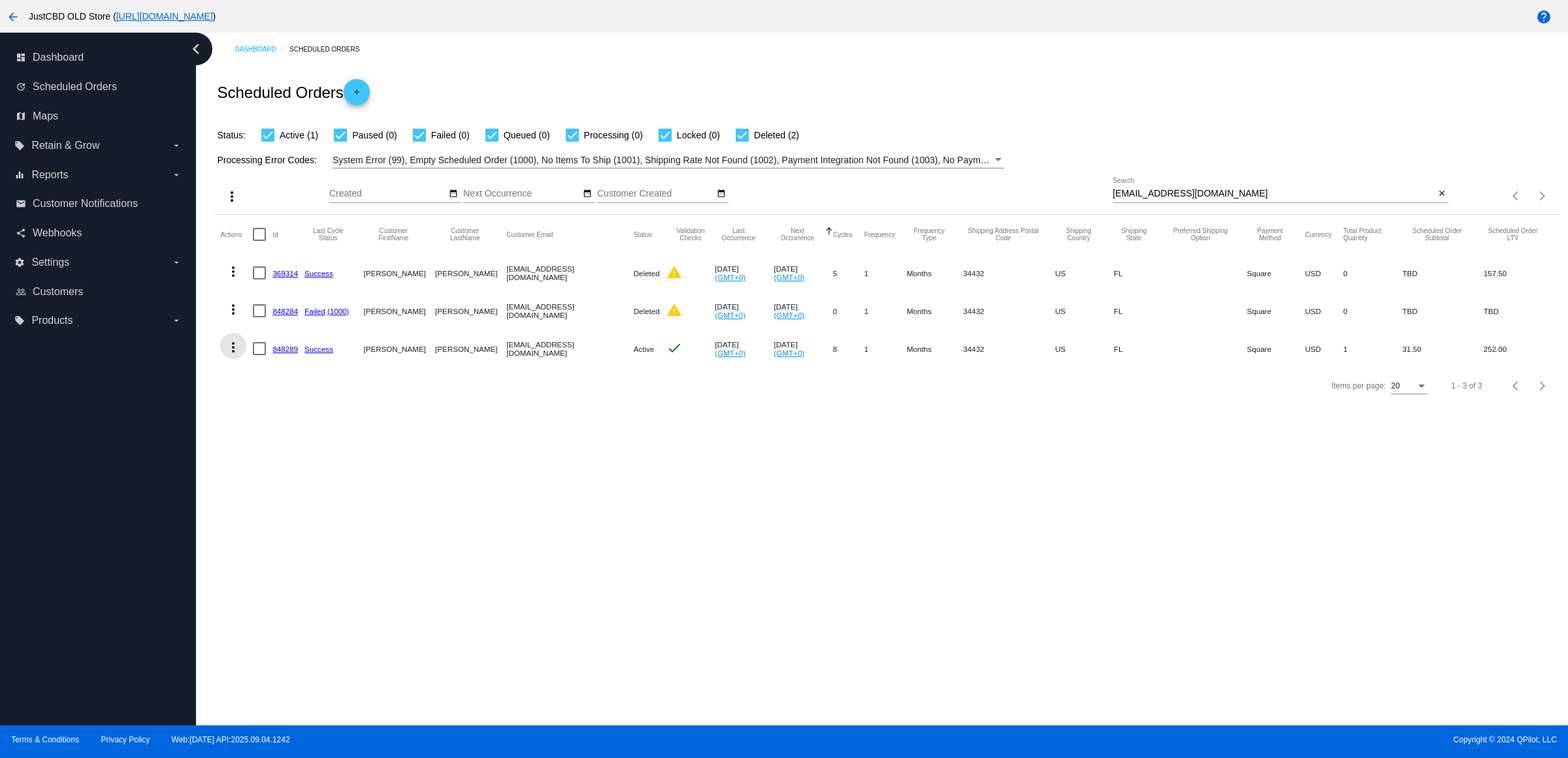
click at [240, 355] on mat-icon "more_vert" at bounding box center [233, 347] width 16 height 16
click at [284, 524] on span "Delete" at bounding box center [278, 529] width 26 height 11
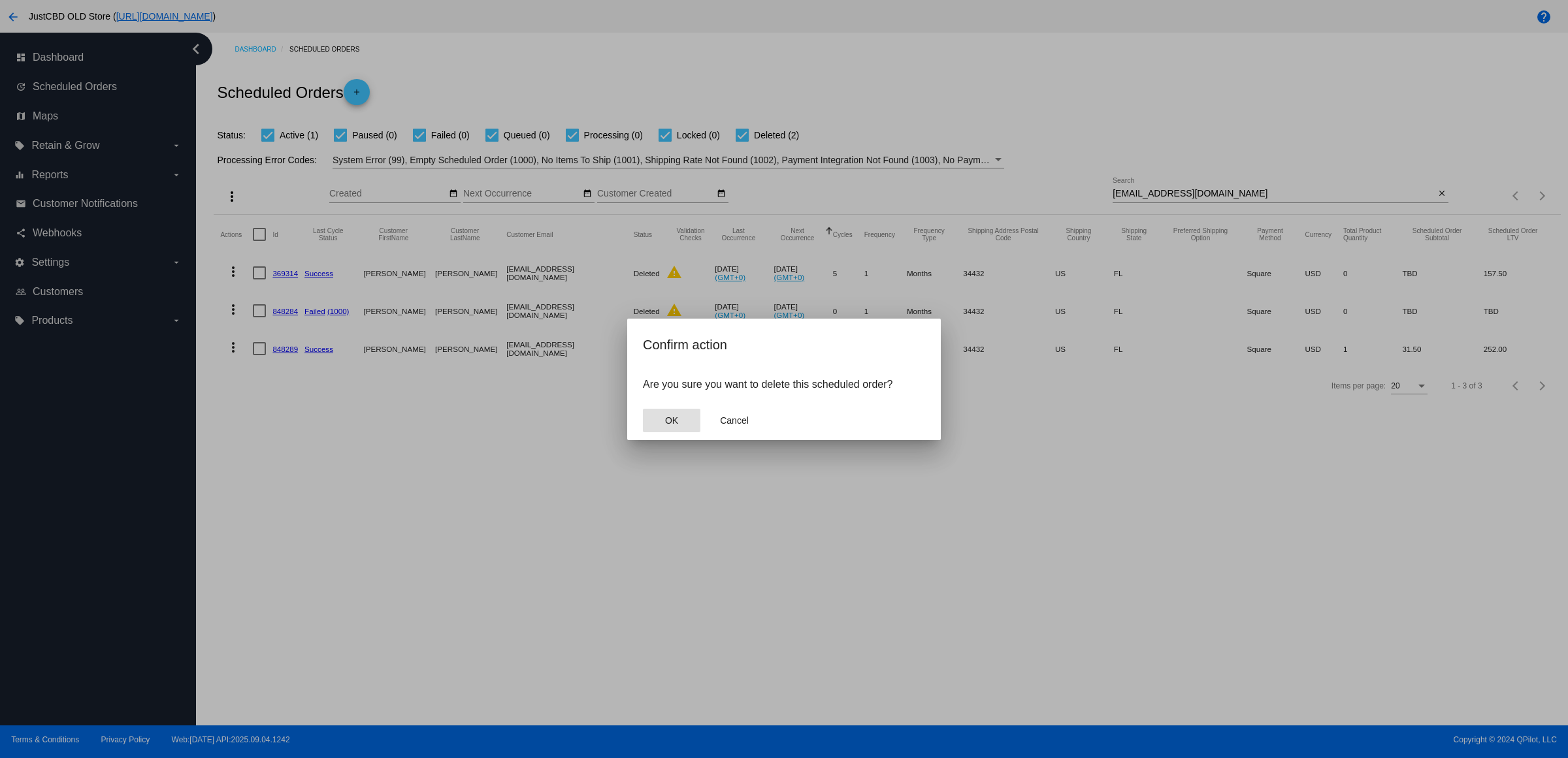
click at [660, 415] on mat-dialog-actions "OK Cancel" at bounding box center [784, 420] width 283 height 39
click at [664, 424] on button "OK" at bounding box center [672, 420] width 58 height 23
